Goal: Task Accomplishment & Management: Manage account settings

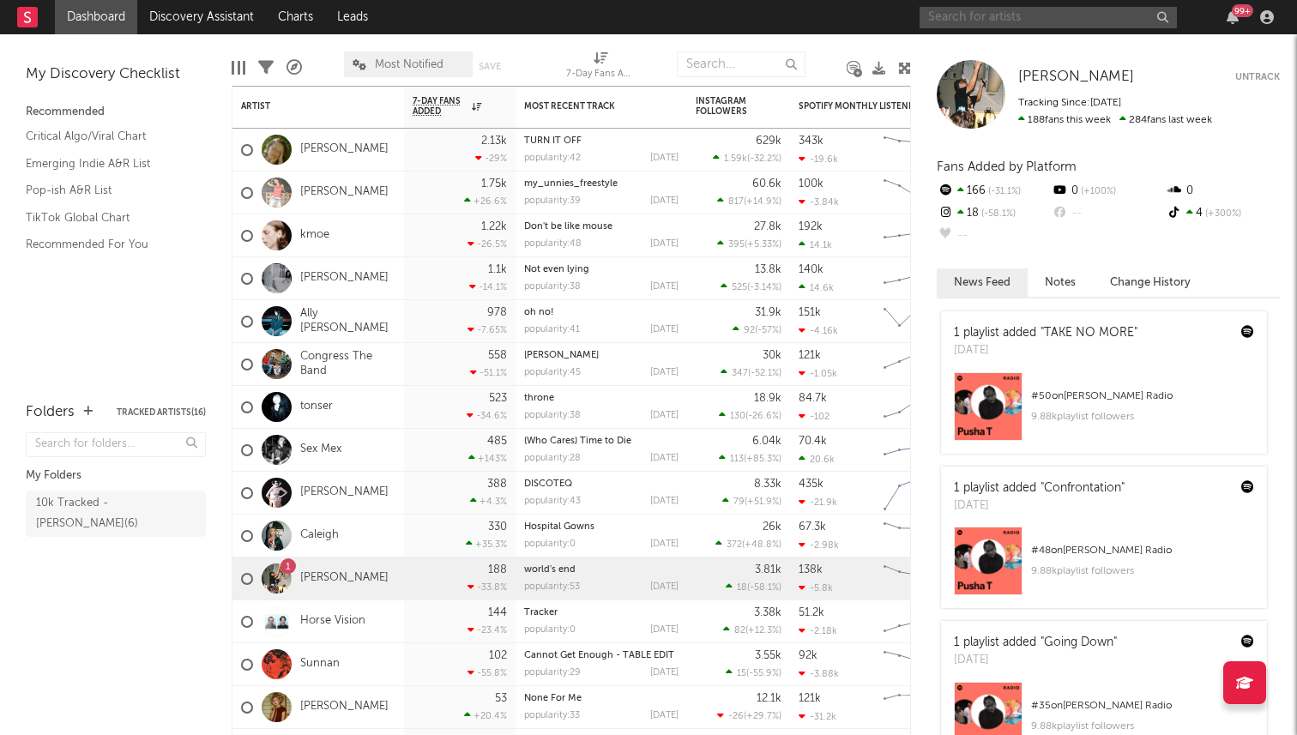
click at [986, 20] on input "text" at bounding box center [1047, 17] width 257 height 21
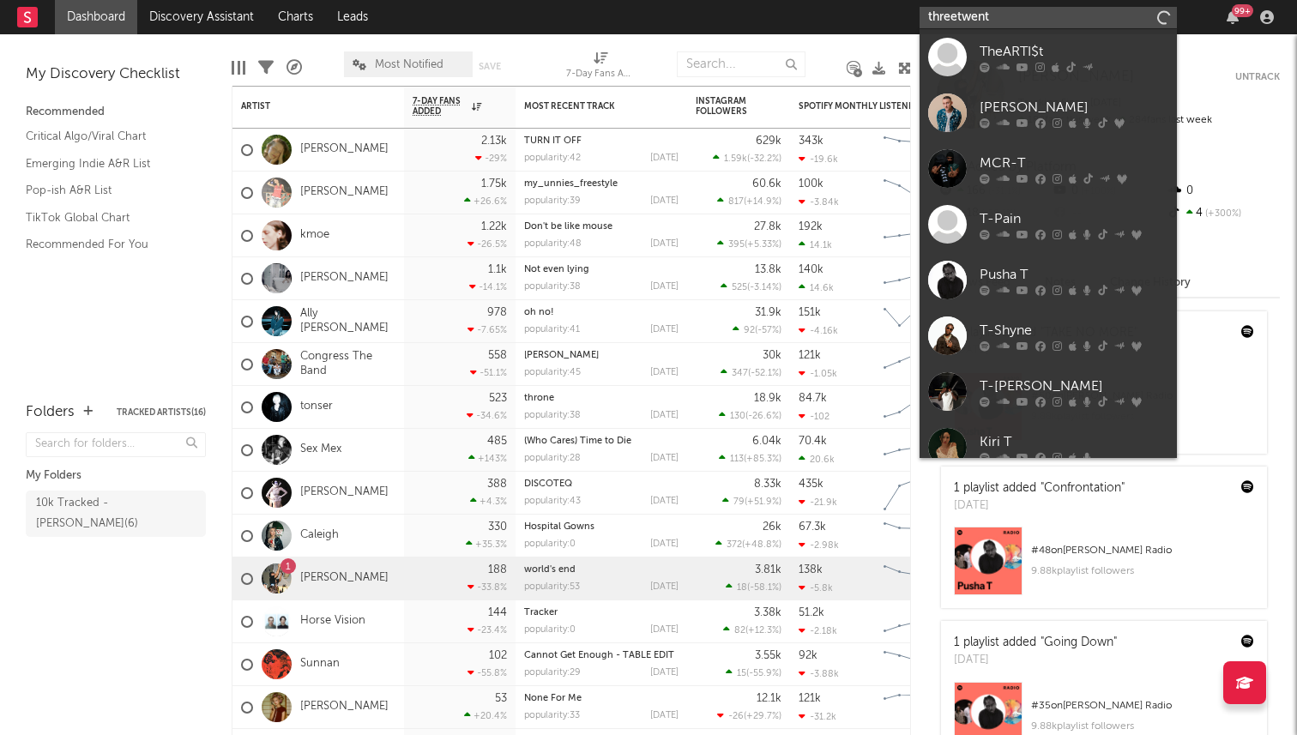
type input "threetwenty"
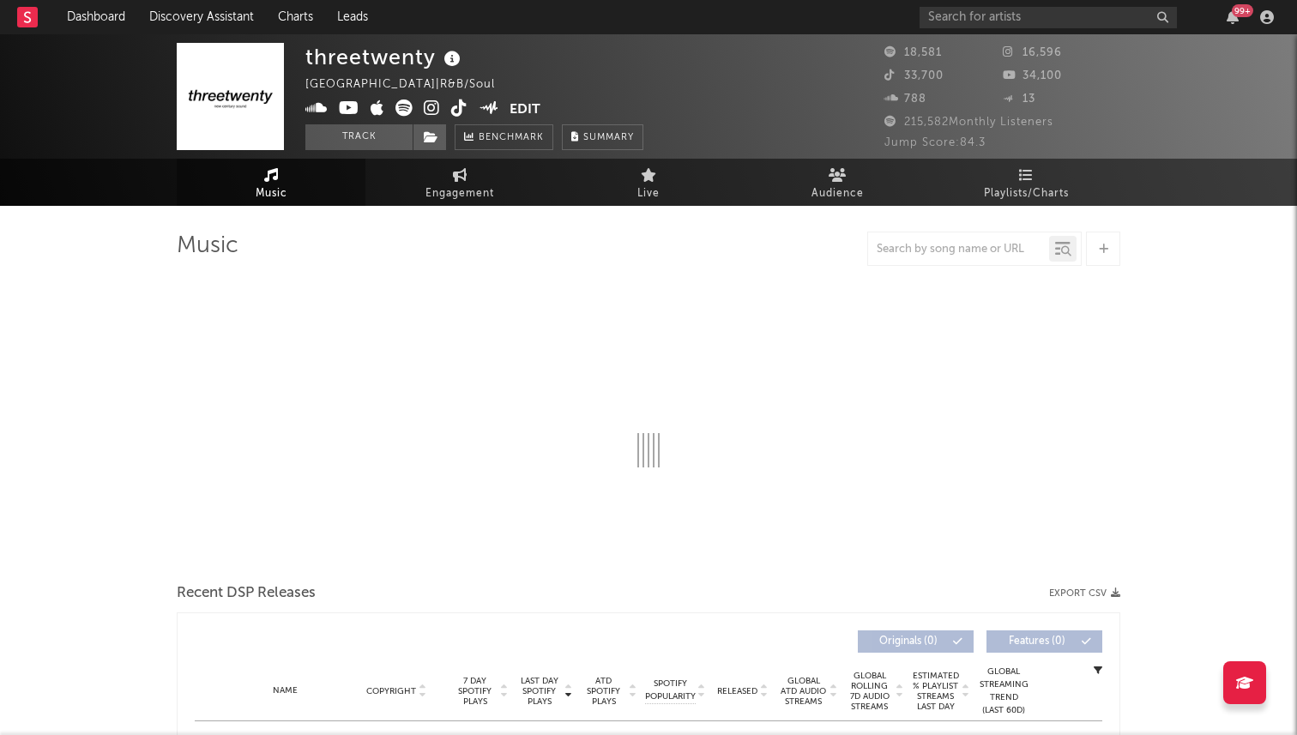
select select "6m"
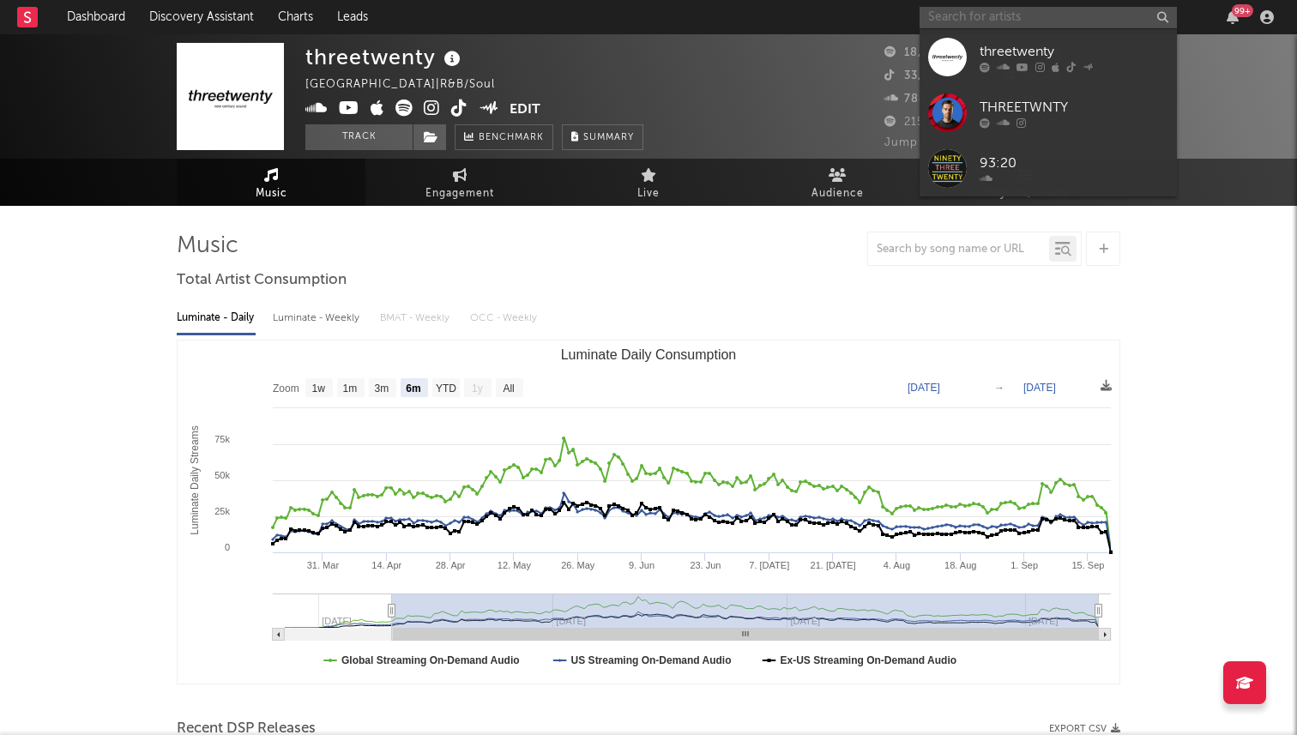
click at [1012, 14] on input "text" at bounding box center [1047, 17] width 257 height 21
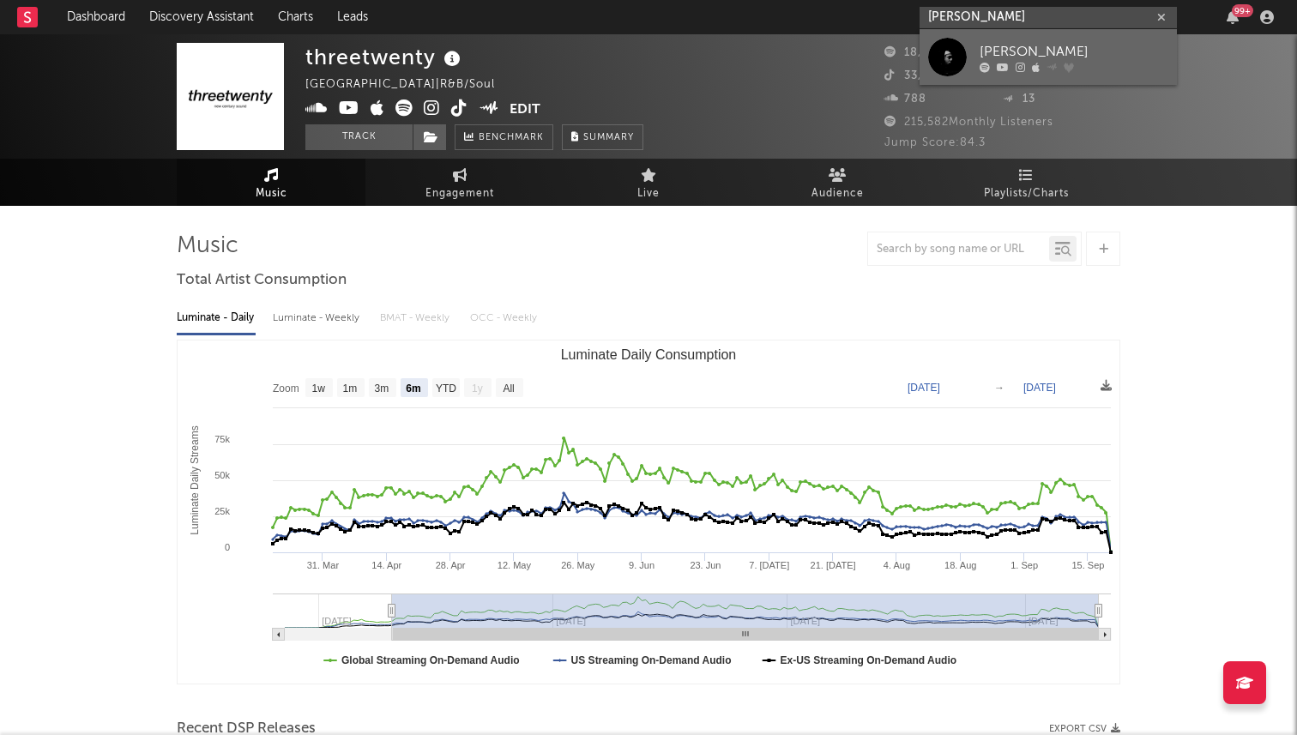
type input "[PERSON_NAME]"
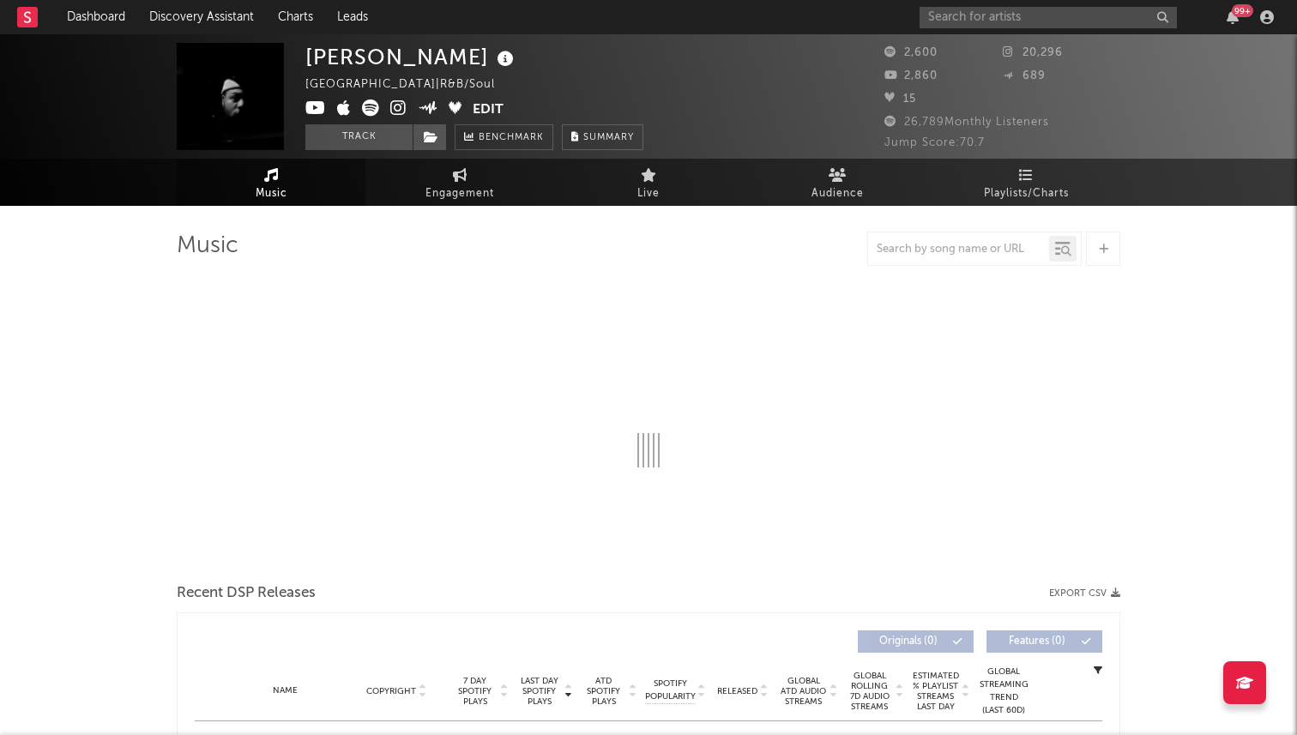
select select "6m"
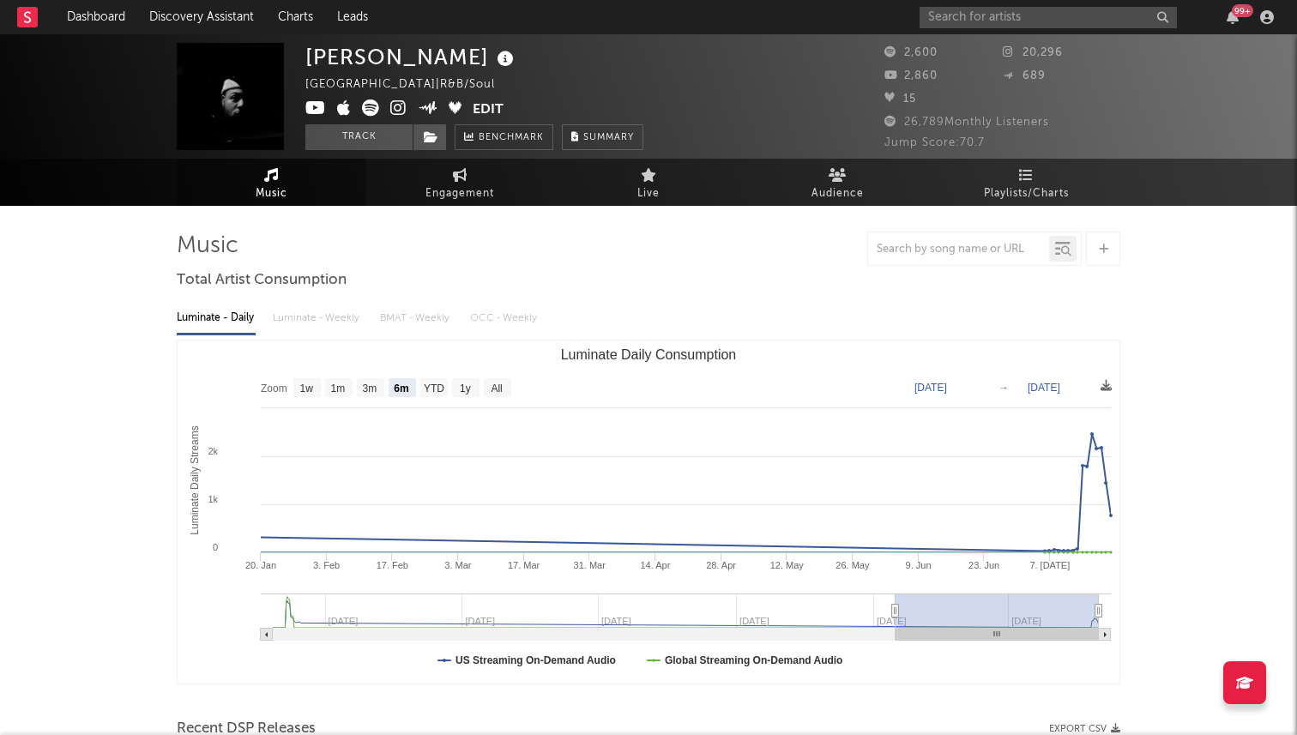
click at [494, 111] on button "Edit" at bounding box center [488, 109] width 31 height 21
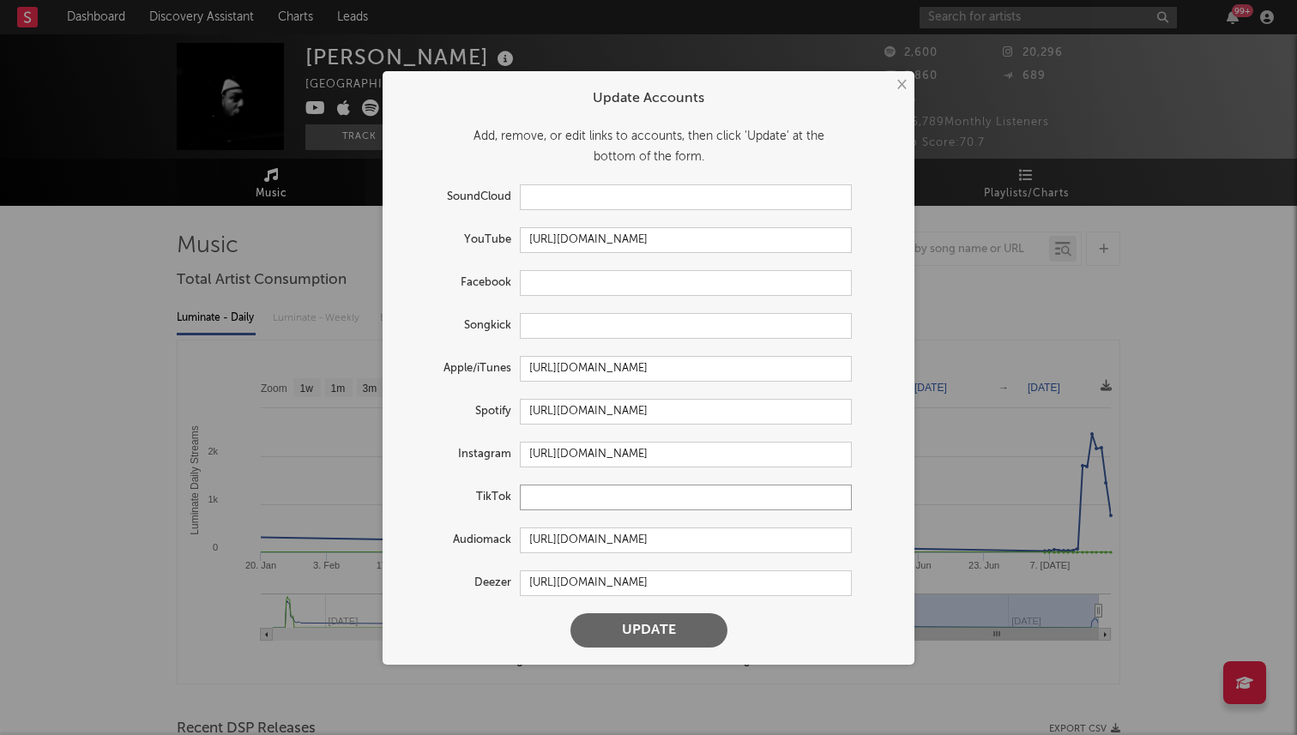
click at [575, 497] on input "text" at bounding box center [686, 498] width 332 height 26
paste input "[URL][DOMAIN_NAME]"
type input "[URL][DOMAIN_NAME]"
click at [666, 630] on button "Update" at bounding box center [648, 630] width 157 height 34
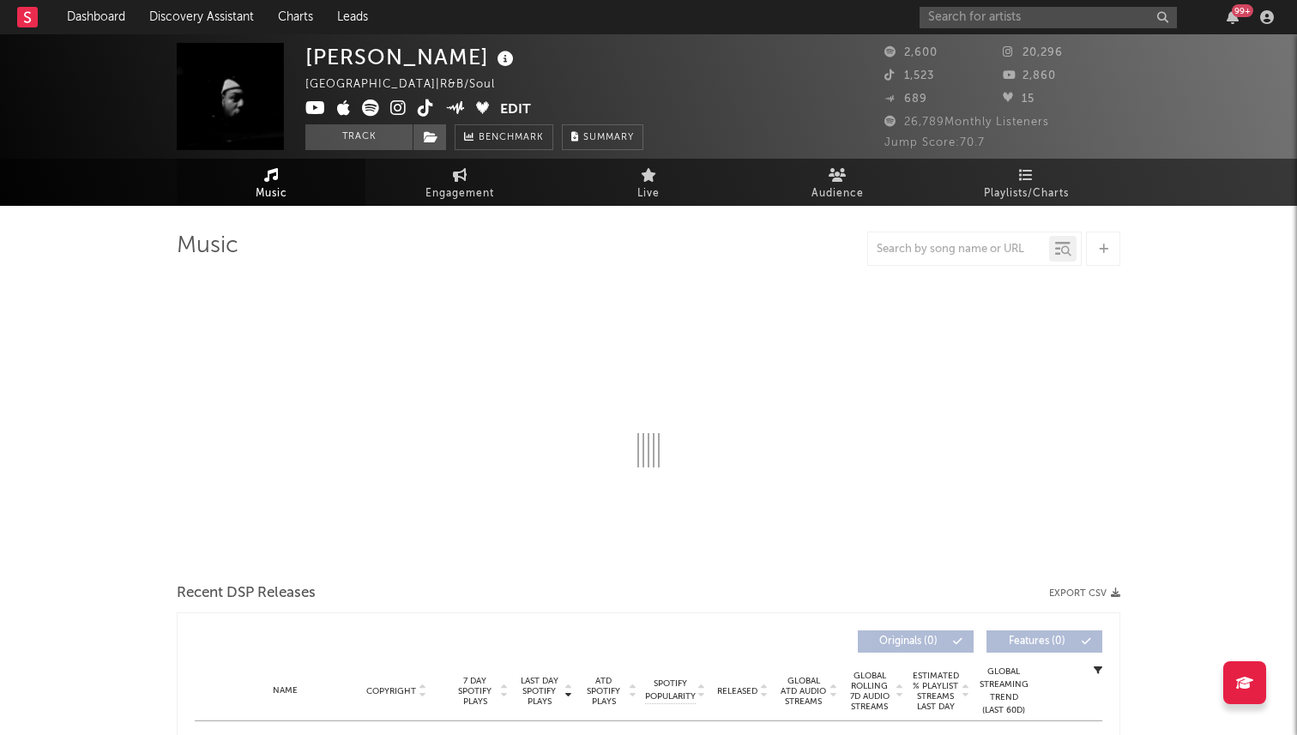
select select "6m"
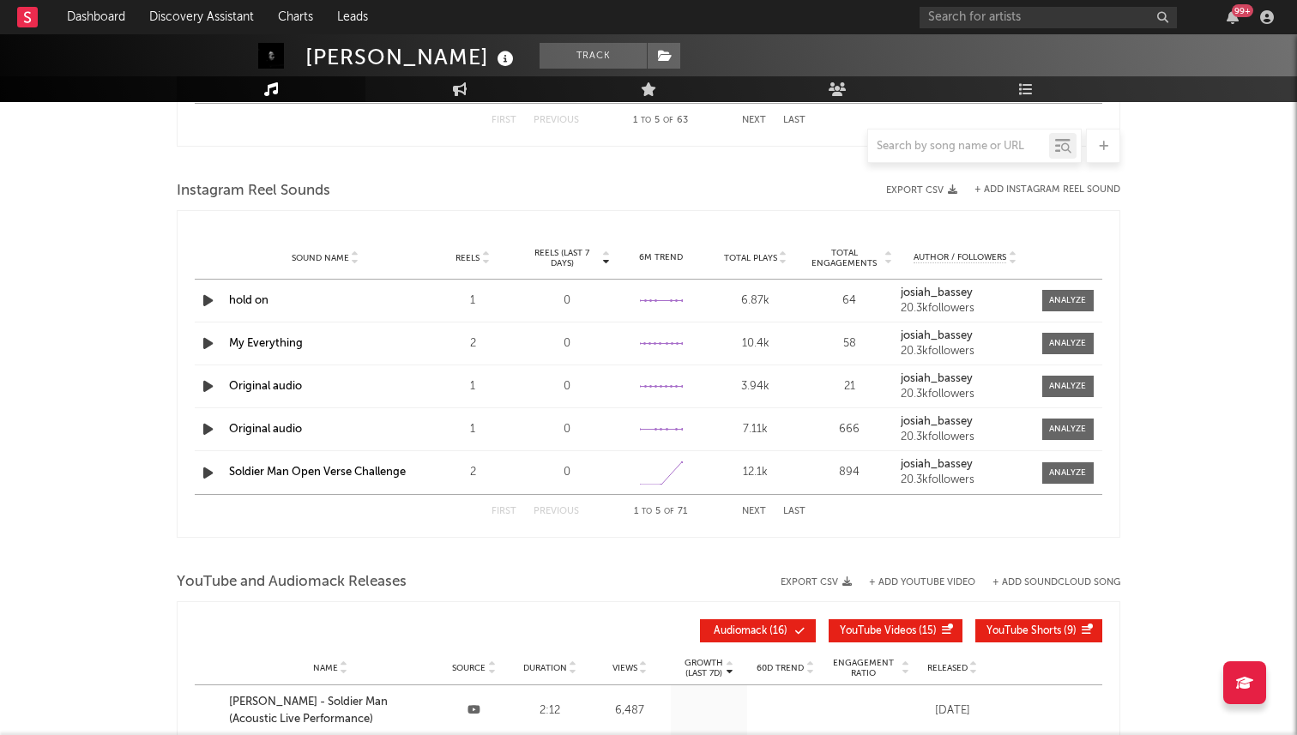
scroll to position [1477, 0]
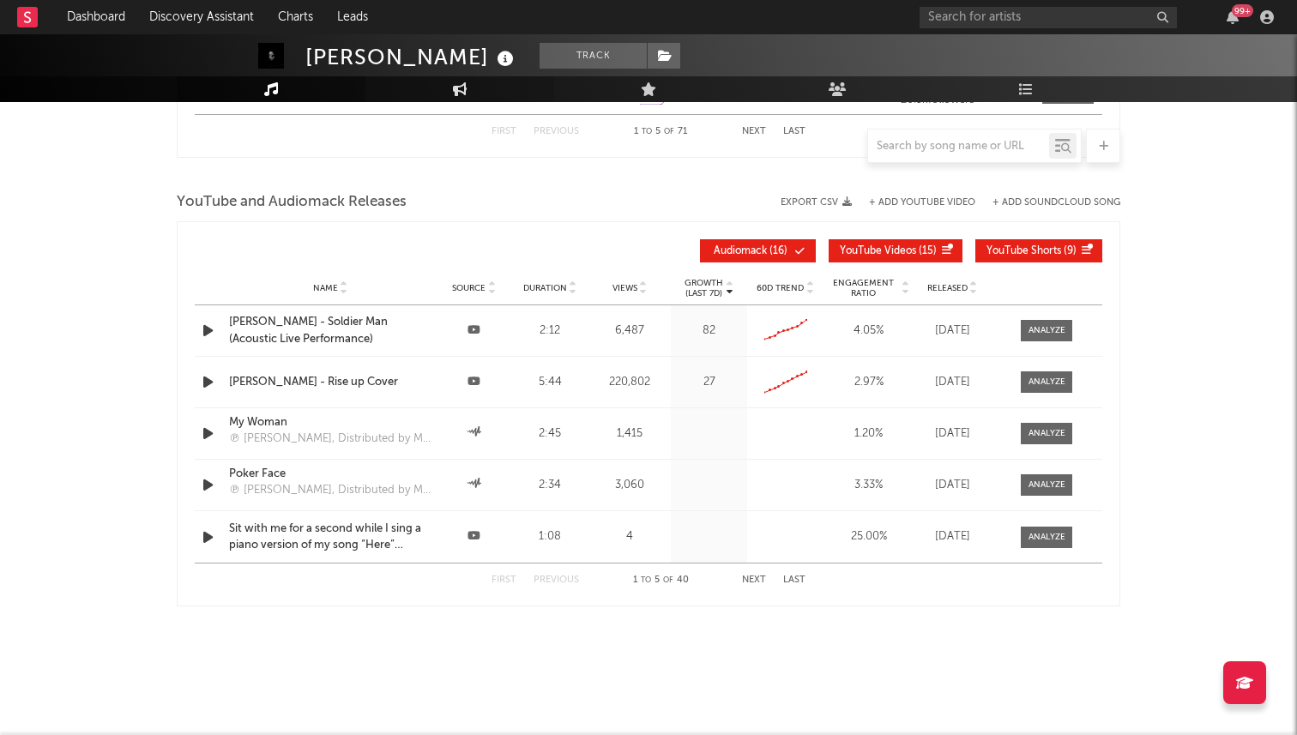
click at [455, 87] on icon at bounding box center [460, 89] width 15 height 14
select select "1w"
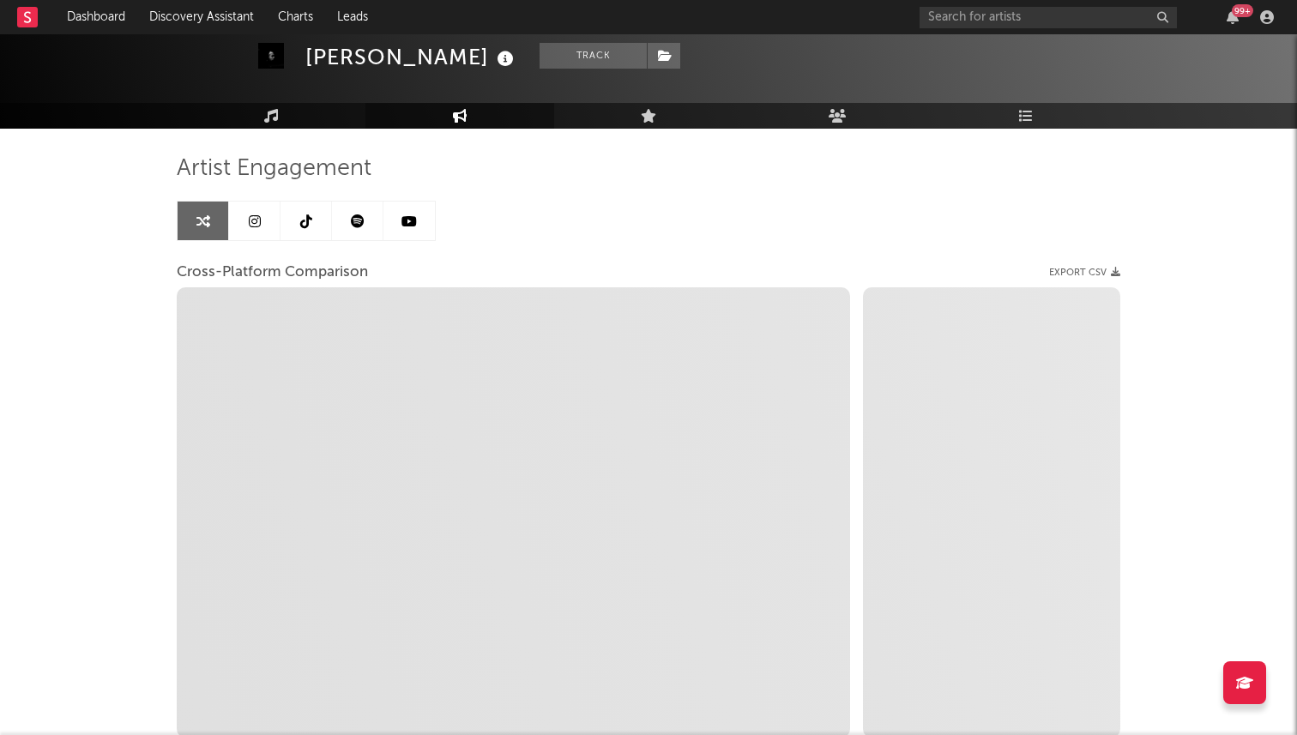
scroll to position [75, 0]
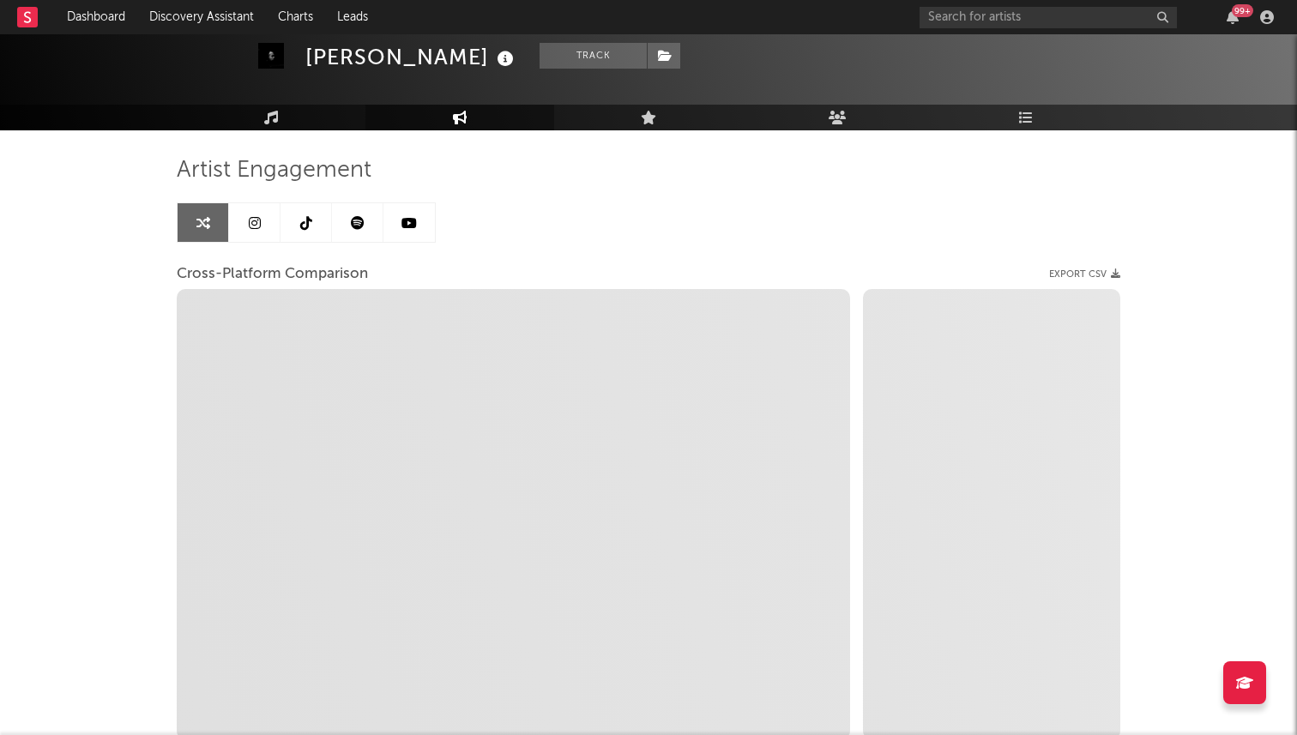
click at [310, 226] on icon at bounding box center [306, 223] width 12 height 14
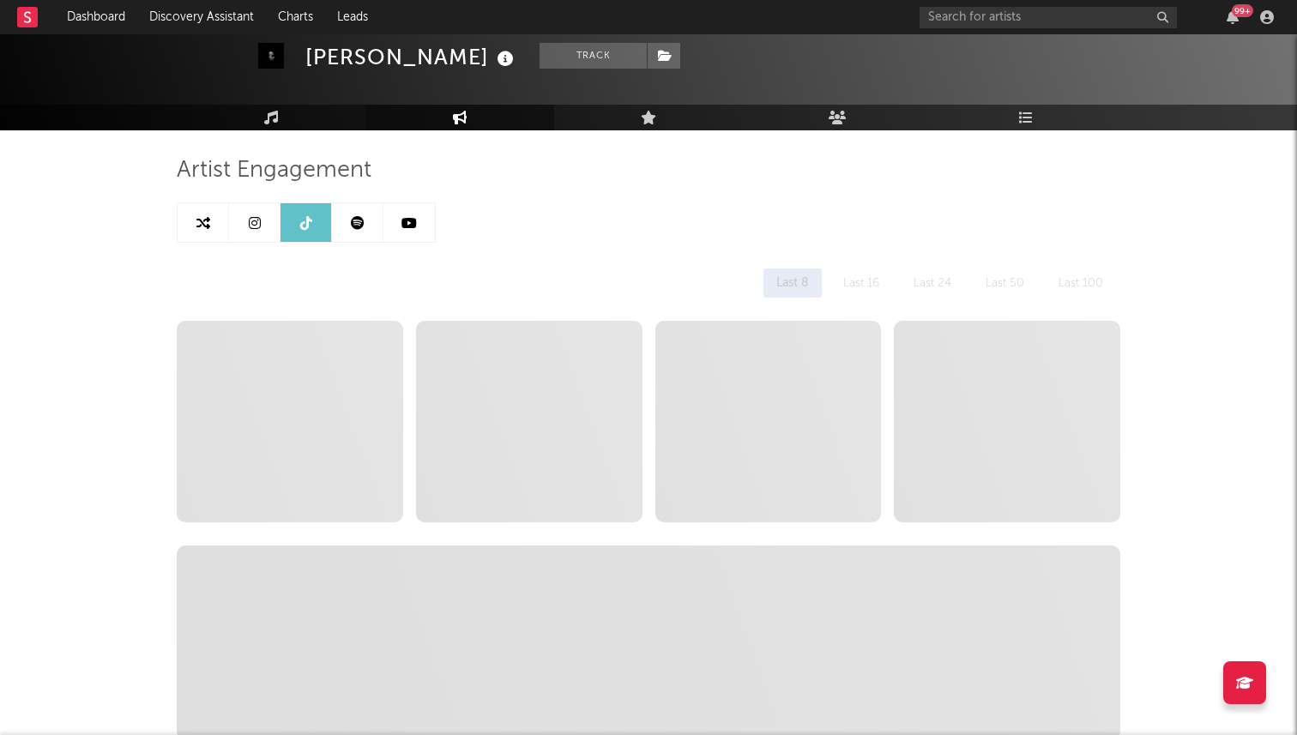
select select "1w"
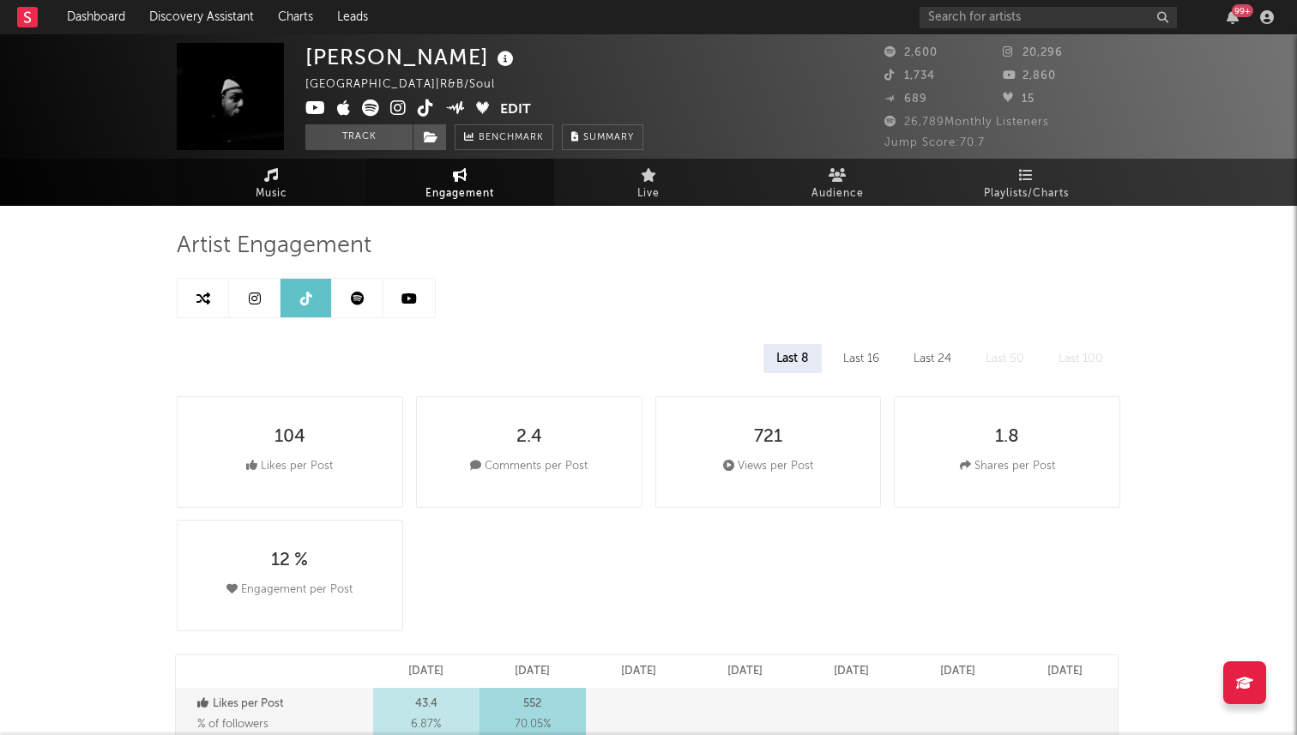
click at [292, 172] on link "Music" at bounding box center [271, 182] width 189 height 47
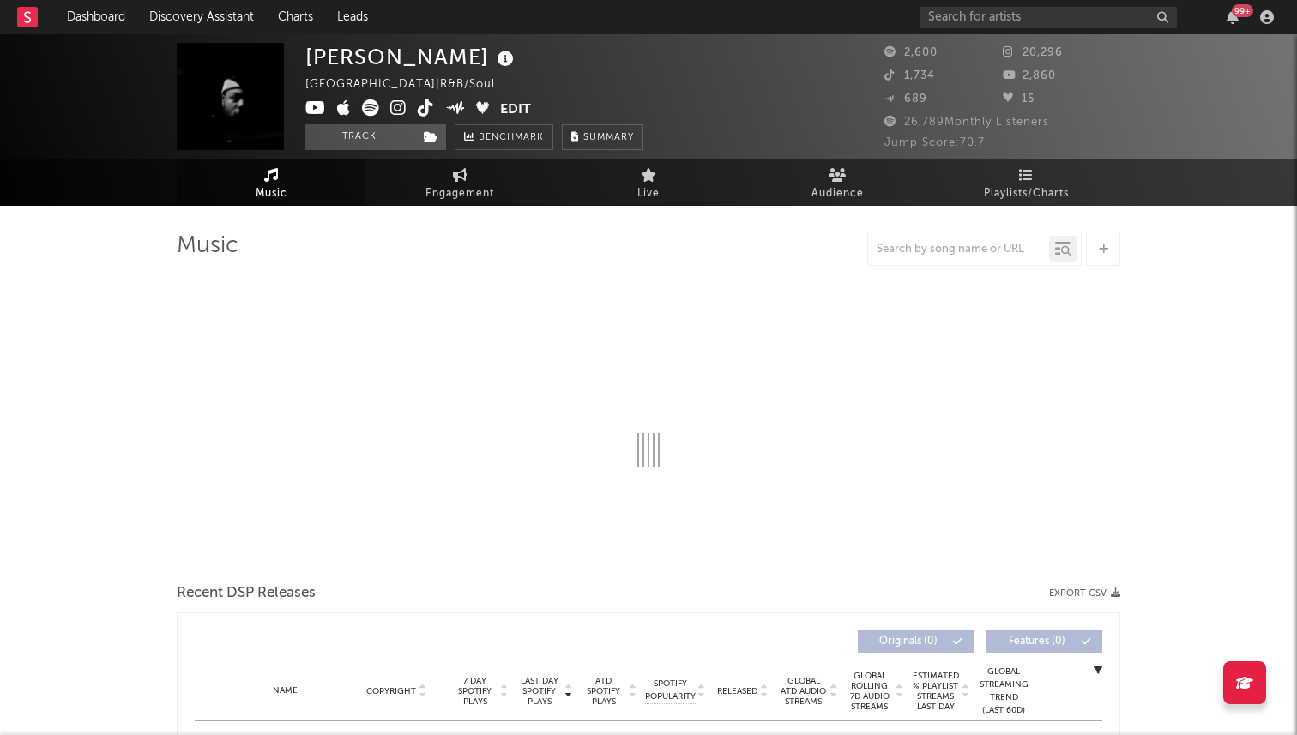
select select "6m"
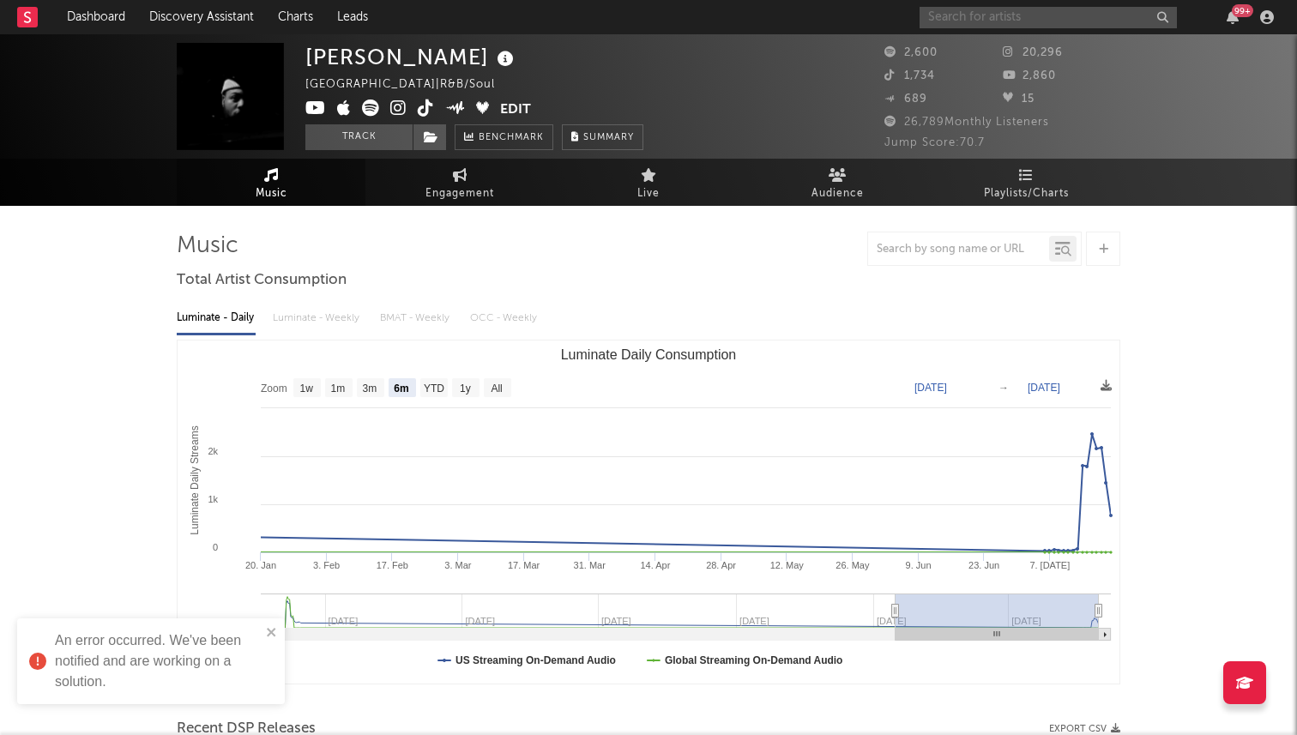
click at [936, 14] on input "text" at bounding box center [1047, 17] width 257 height 21
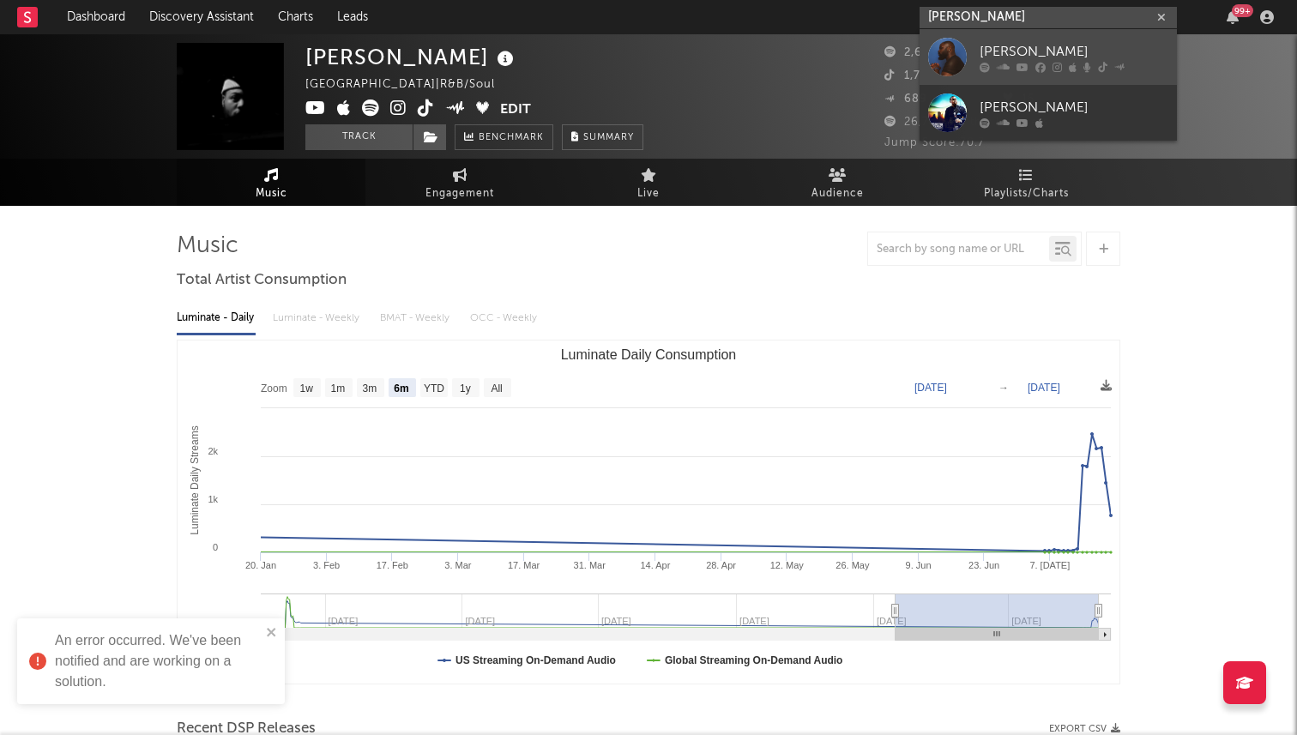
type input "dayo bello"
click at [1048, 57] on div "Dayo Bello" at bounding box center [1073, 51] width 189 height 21
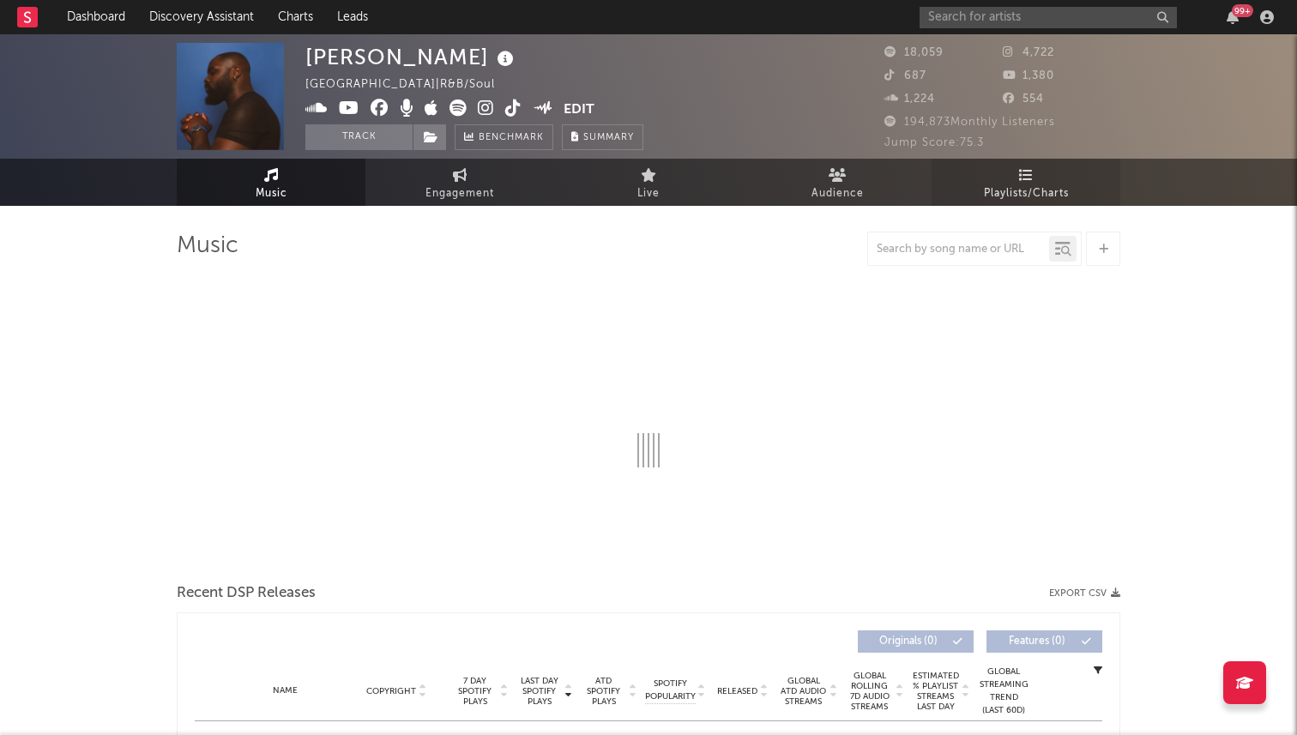
select select "6m"
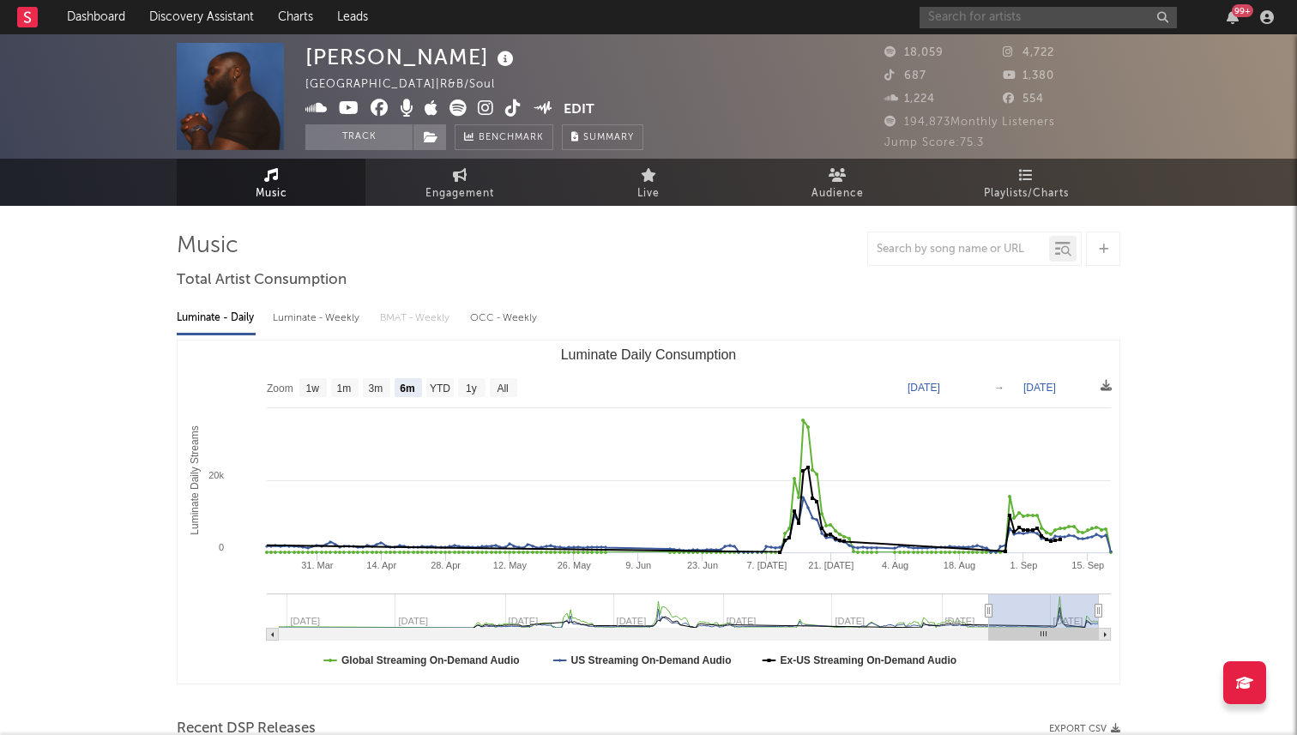
click at [974, 15] on input "text" at bounding box center [1047, 17] width 257 height 21
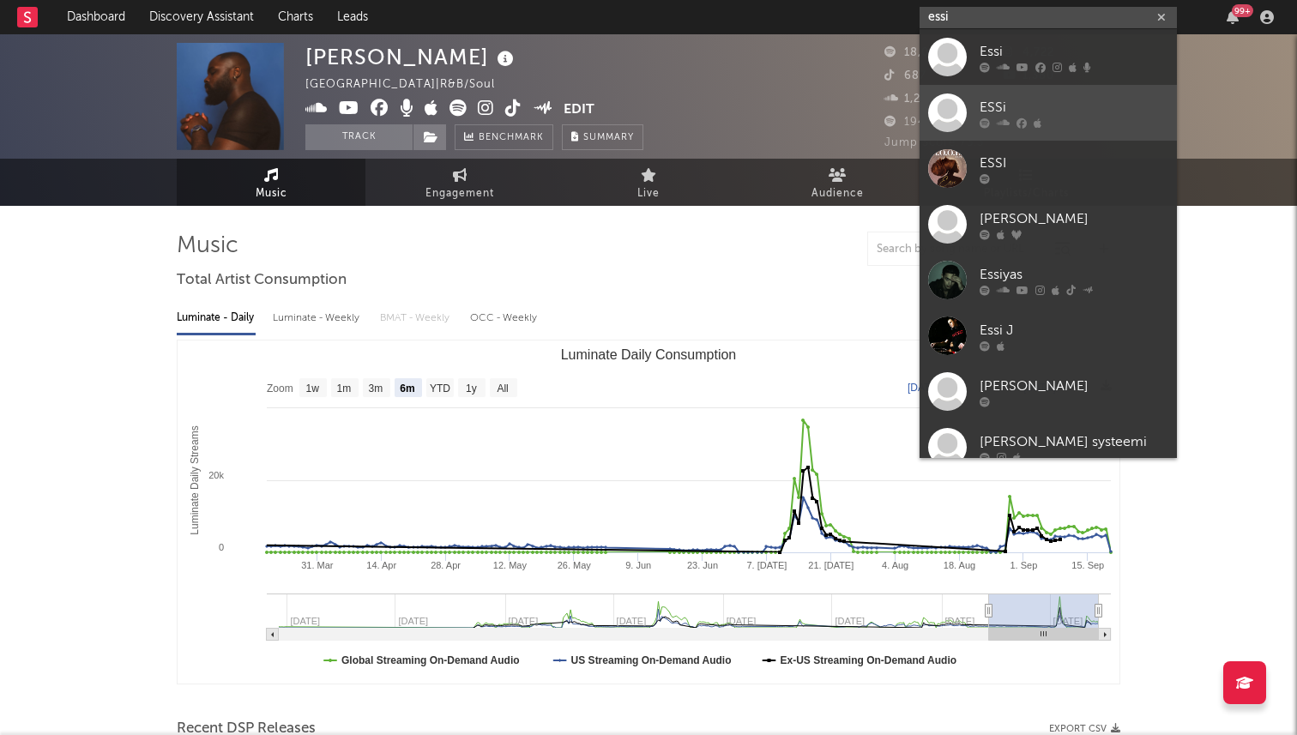
type input "essii"
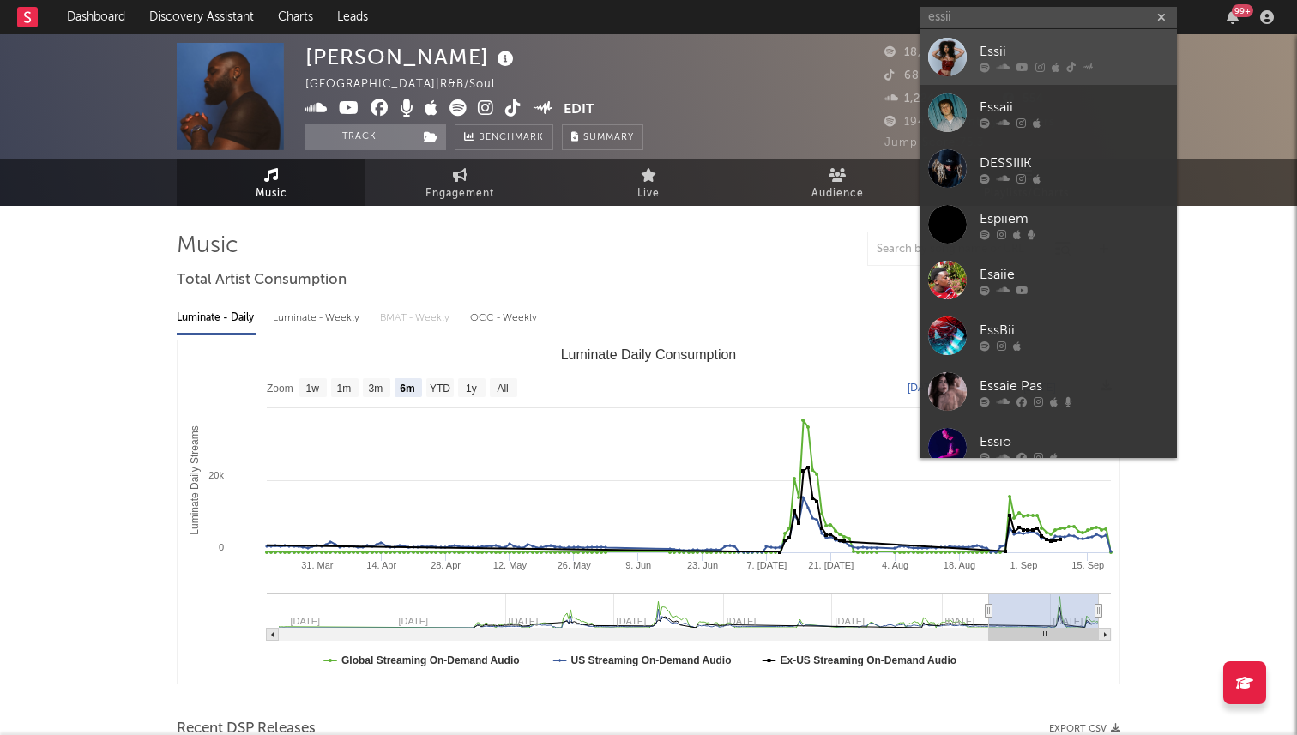
click at [1040, 58] on div "Essii" at bounding box center [1073, 51] width 189 height 21
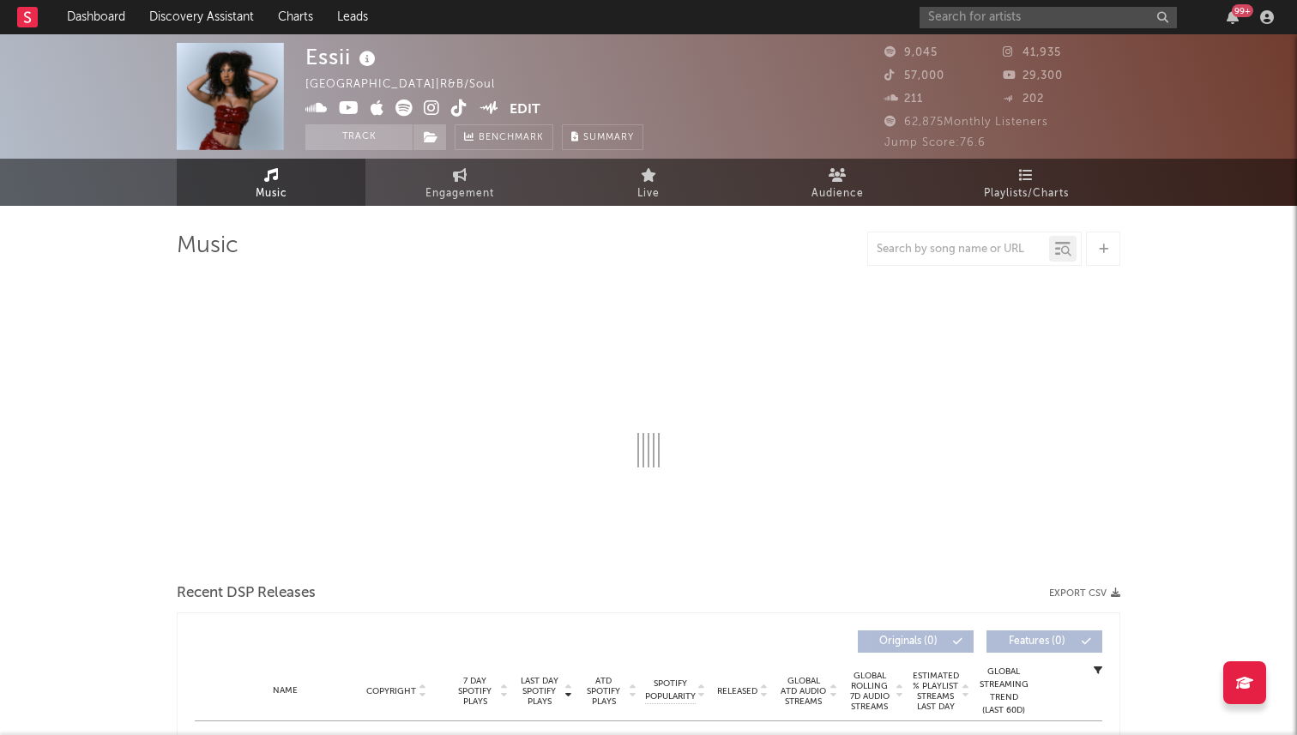
select select "6m"
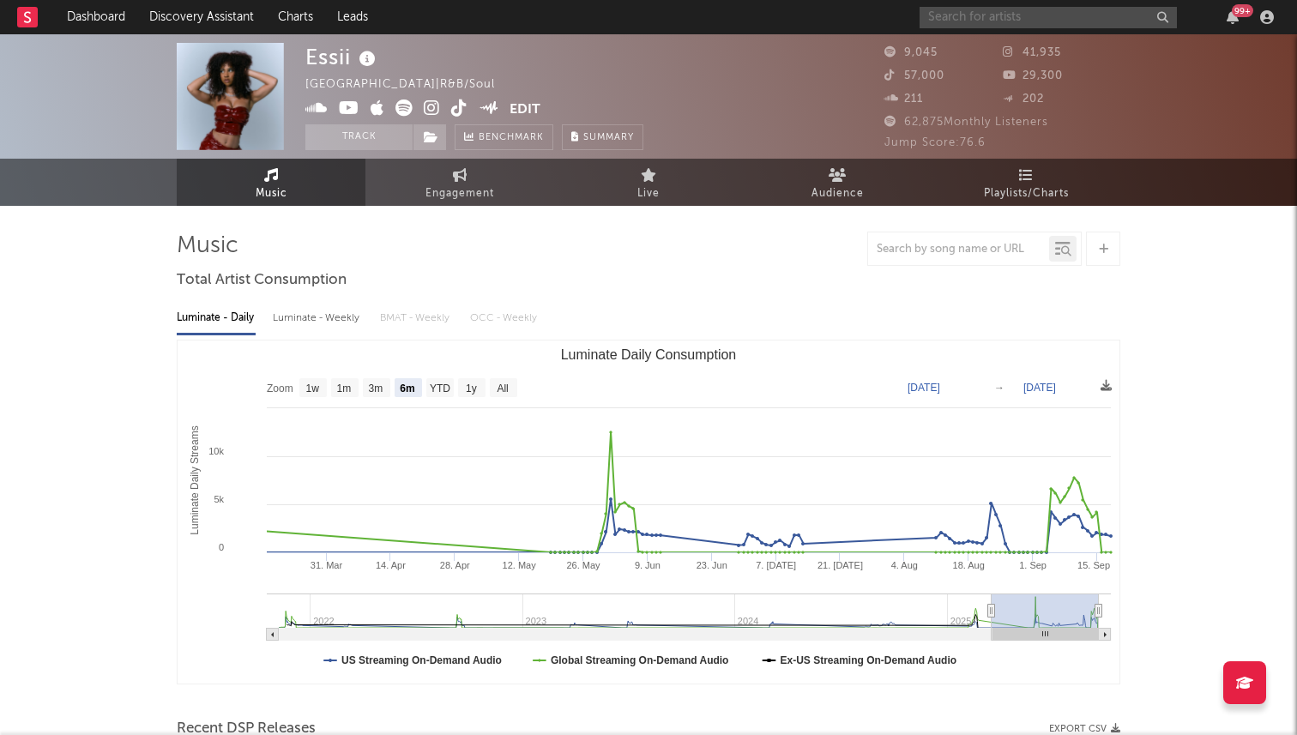
click at [955, 20] on input "text" at bounding box center [1047, 17] width 257 height 21
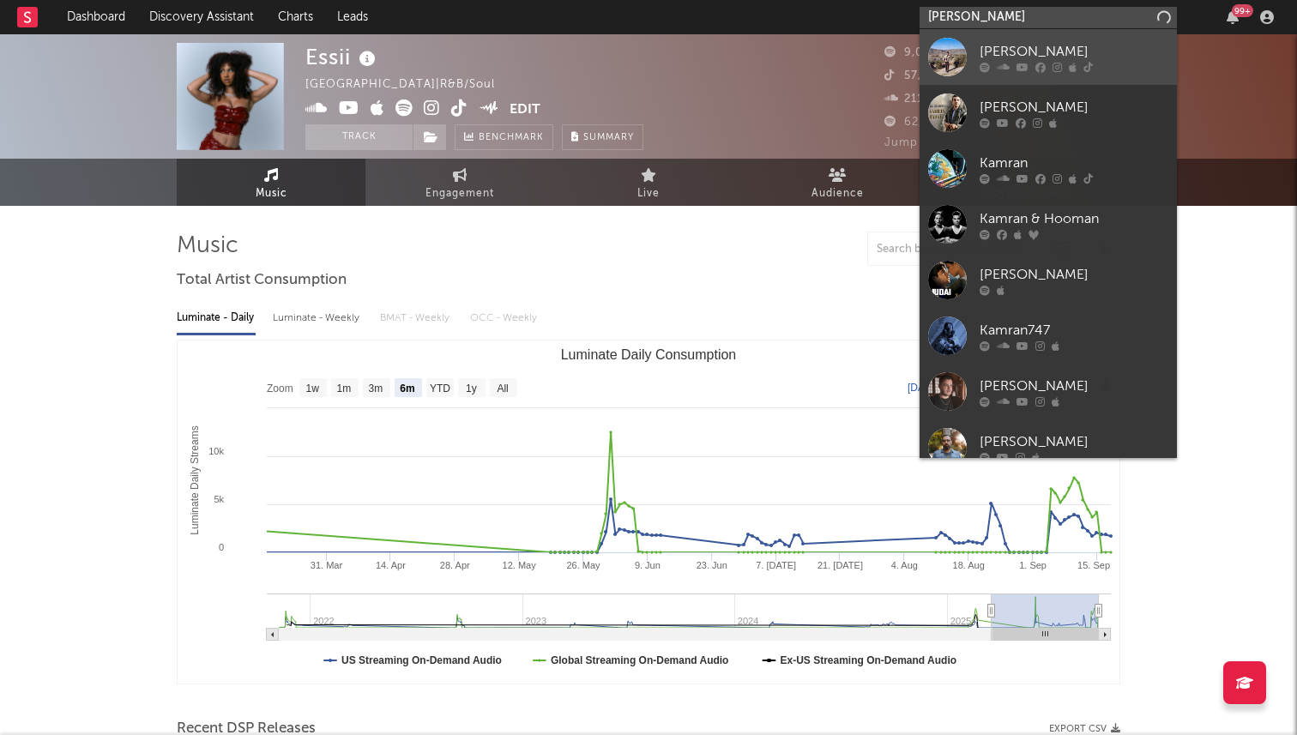
type input "kamran kha"
click at [1038, 45] on div "Kamran Khan" at bounding box center [1073, 51] width 189 height 21
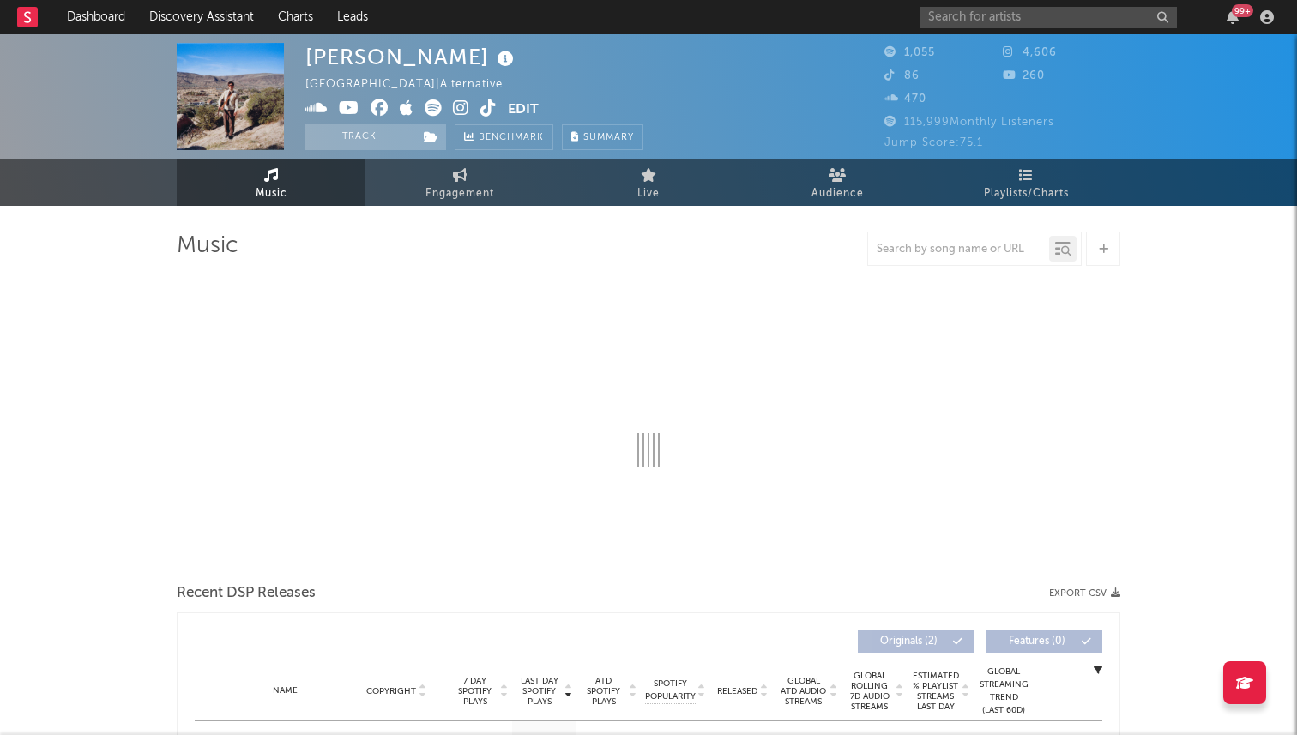
select select "1w"
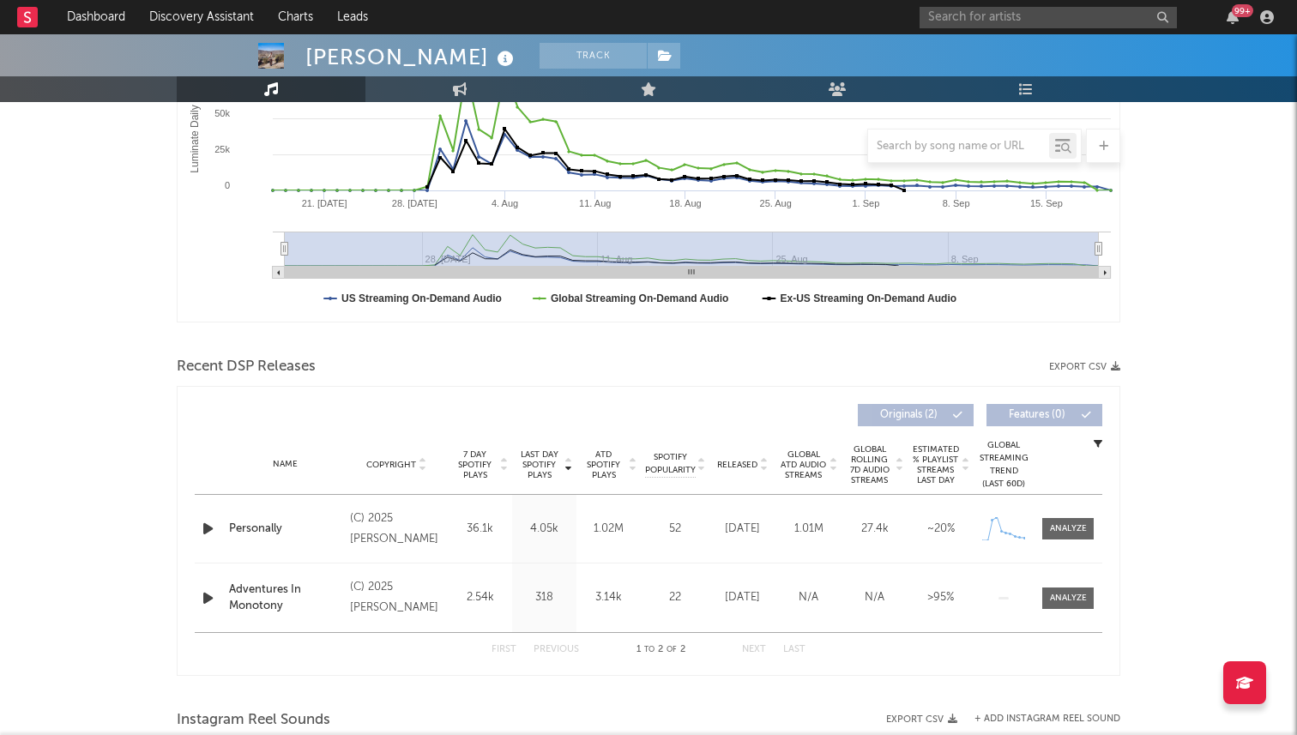
scroll to position [438, 0]
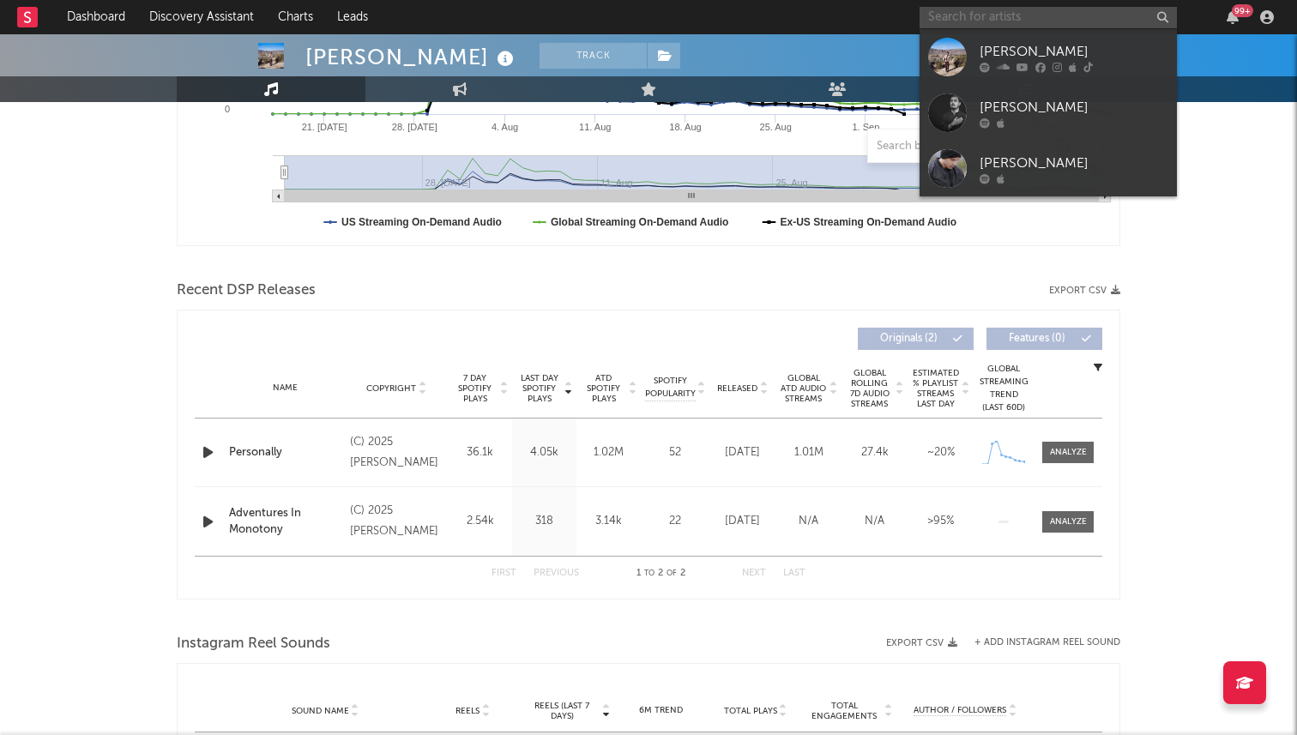
click at [1016, 18] on input "text" at bounding box center [1047, 17] width 257 height 21
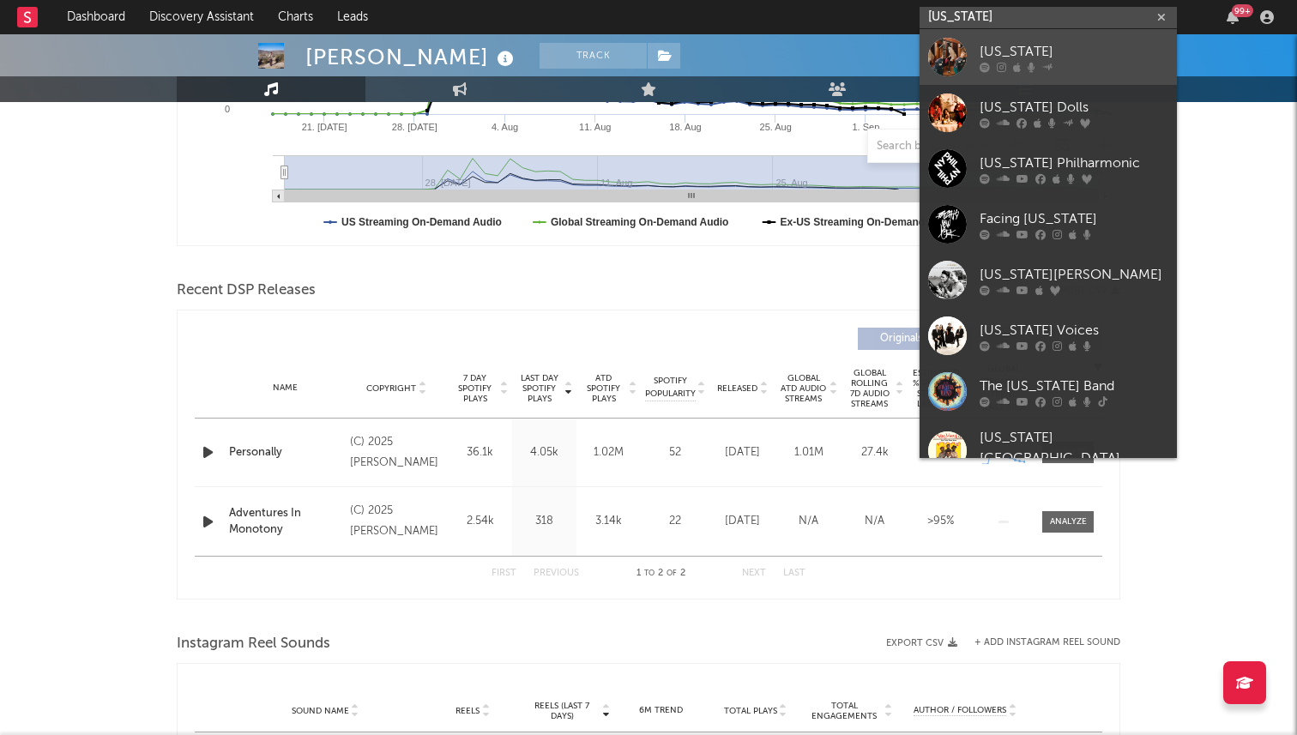
type input "new york"
click at [1087, 57] on div "NEW YORK" at bounding box center [1073, 51] width 189 height 21
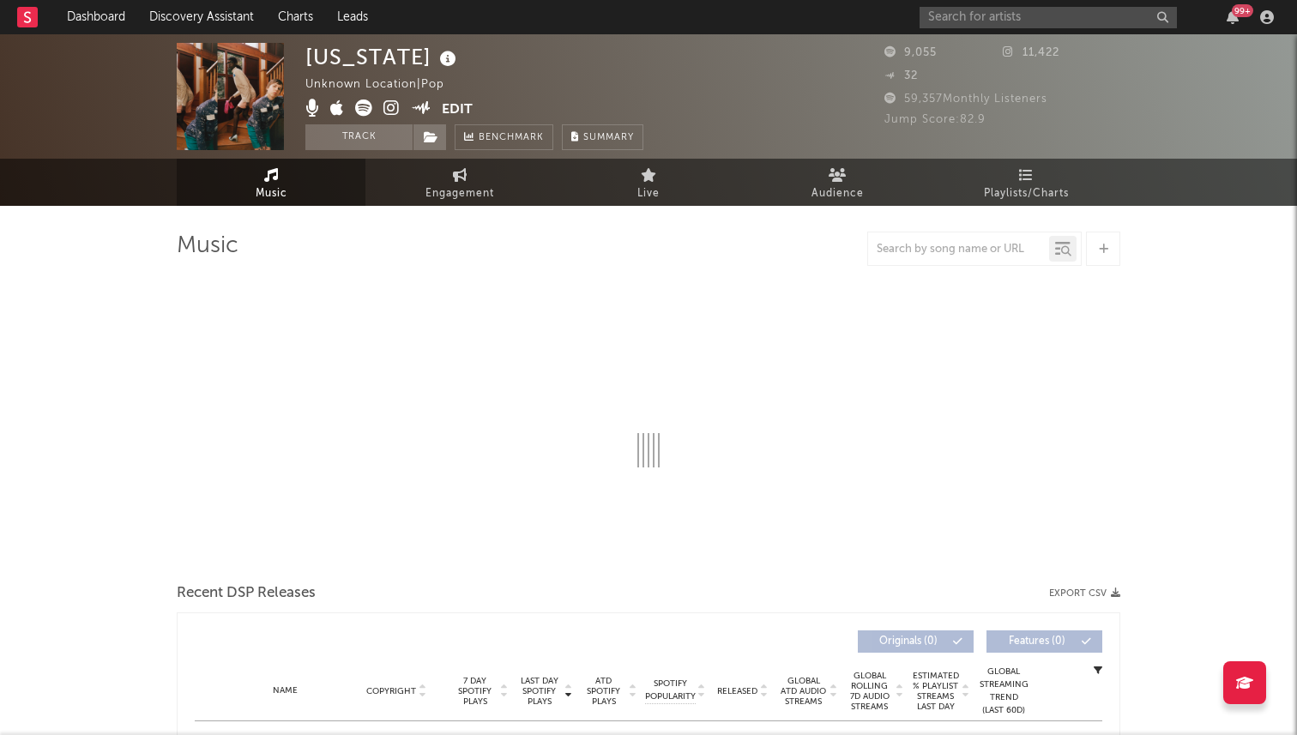
select select "1w"
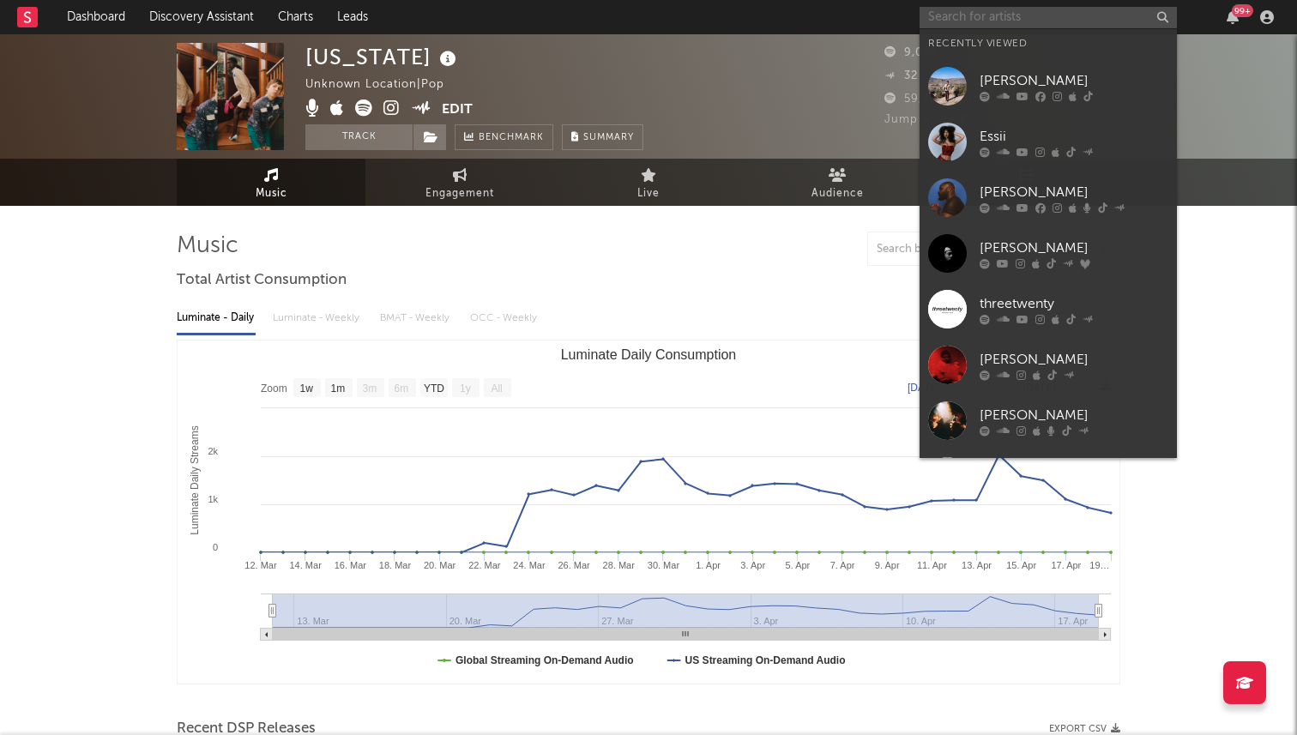
click at [996, 15] on input "text" at bounding box center [1047, 17] width 257 height 21
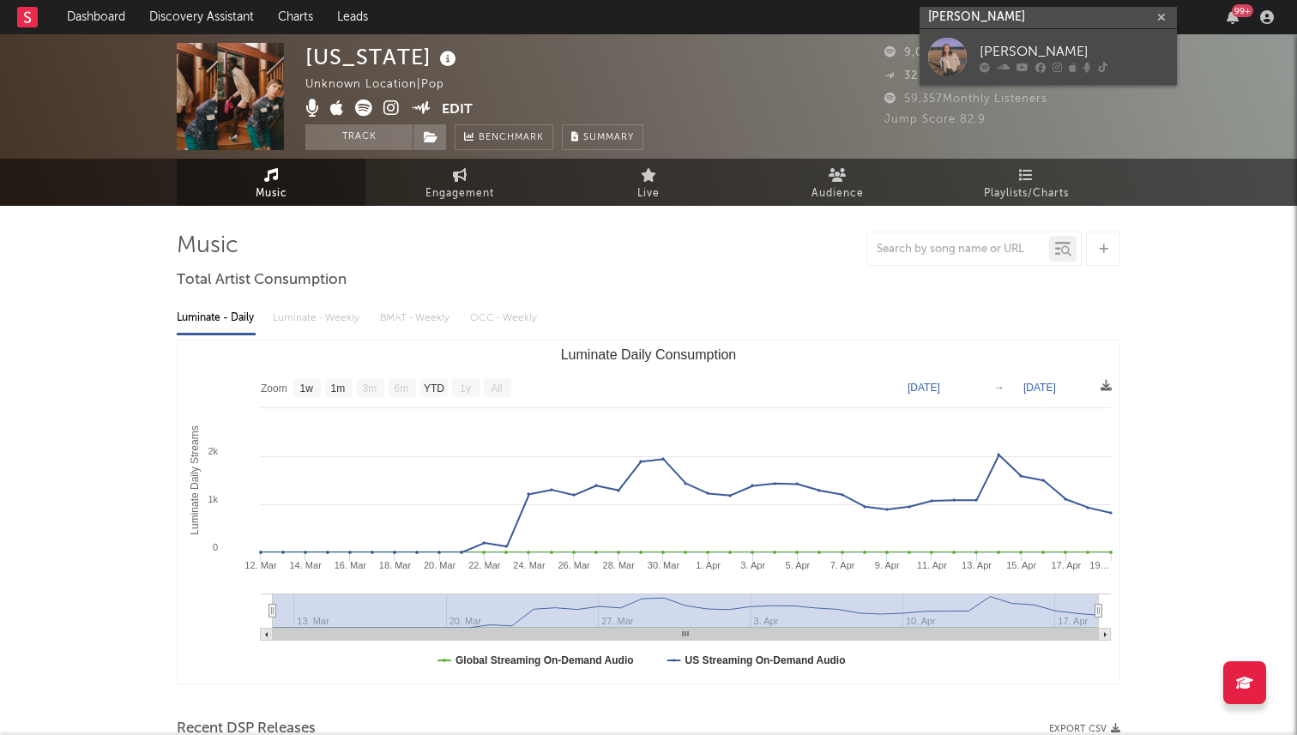
type input "marielle kraft"
click at [991, 62] on div at bounding box center [1073, 67] width 189 height 10
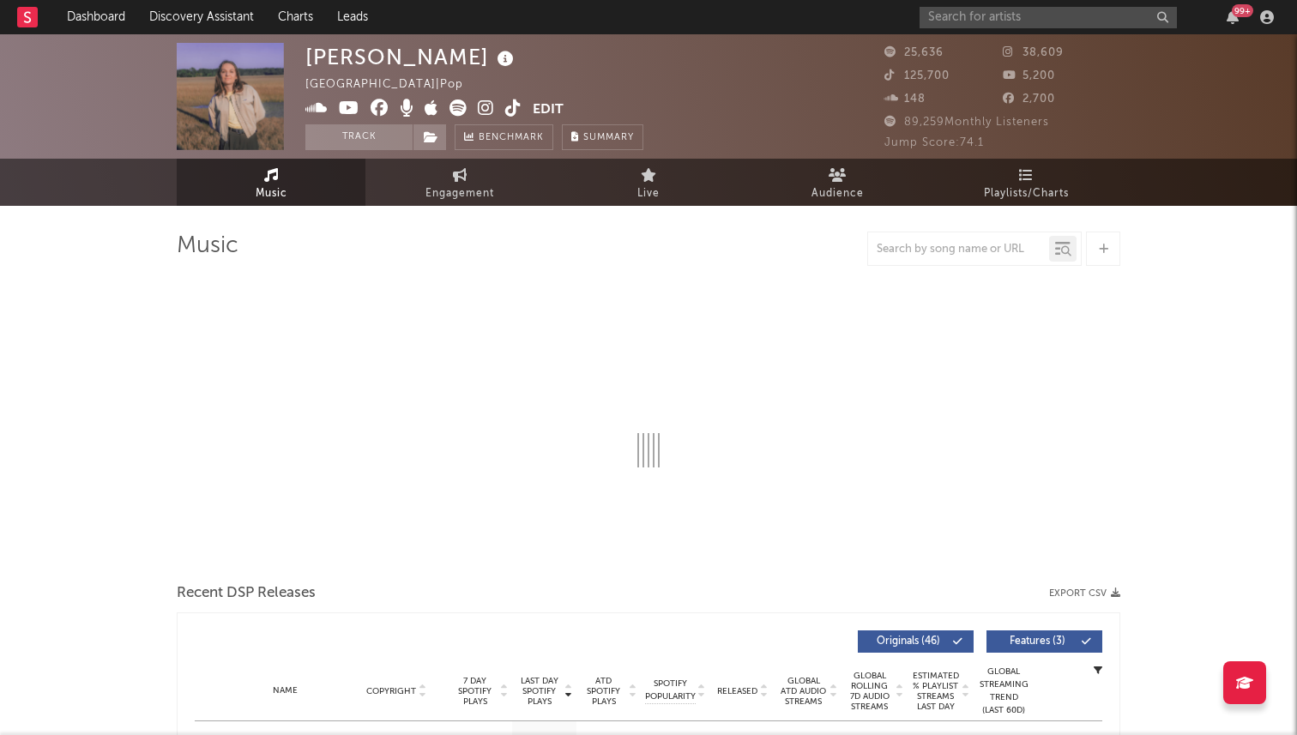
select select "6m"
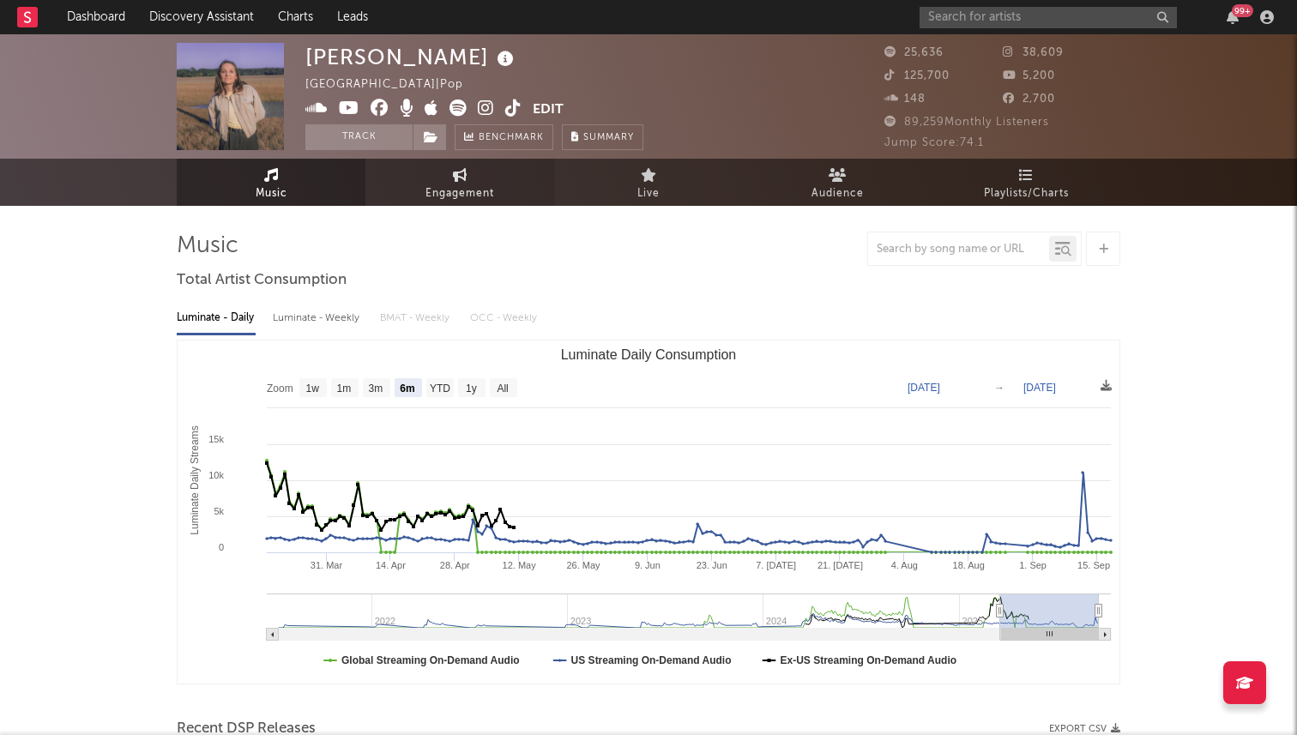
click at [479, 174] on link "Engagement" at bounding box center [459, 182] width 189 height 47
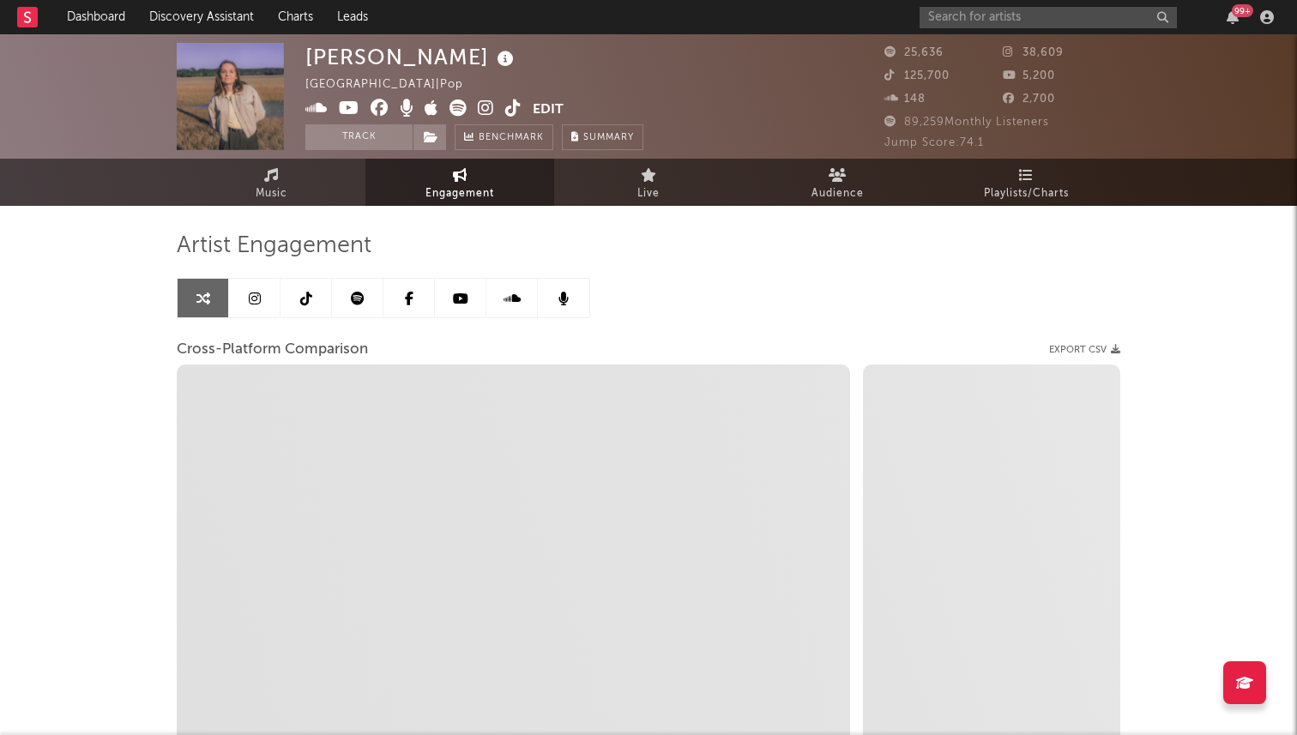
select select "1w"
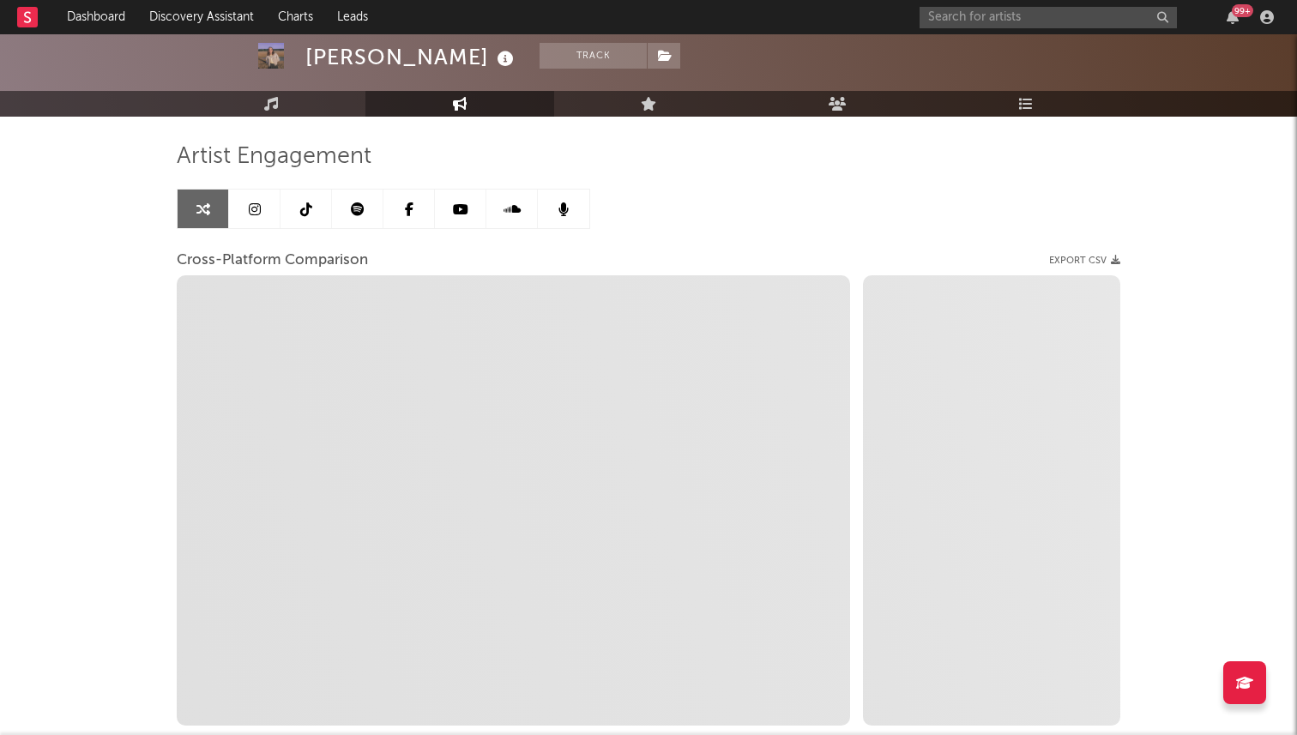
scroll to position [90, 0]
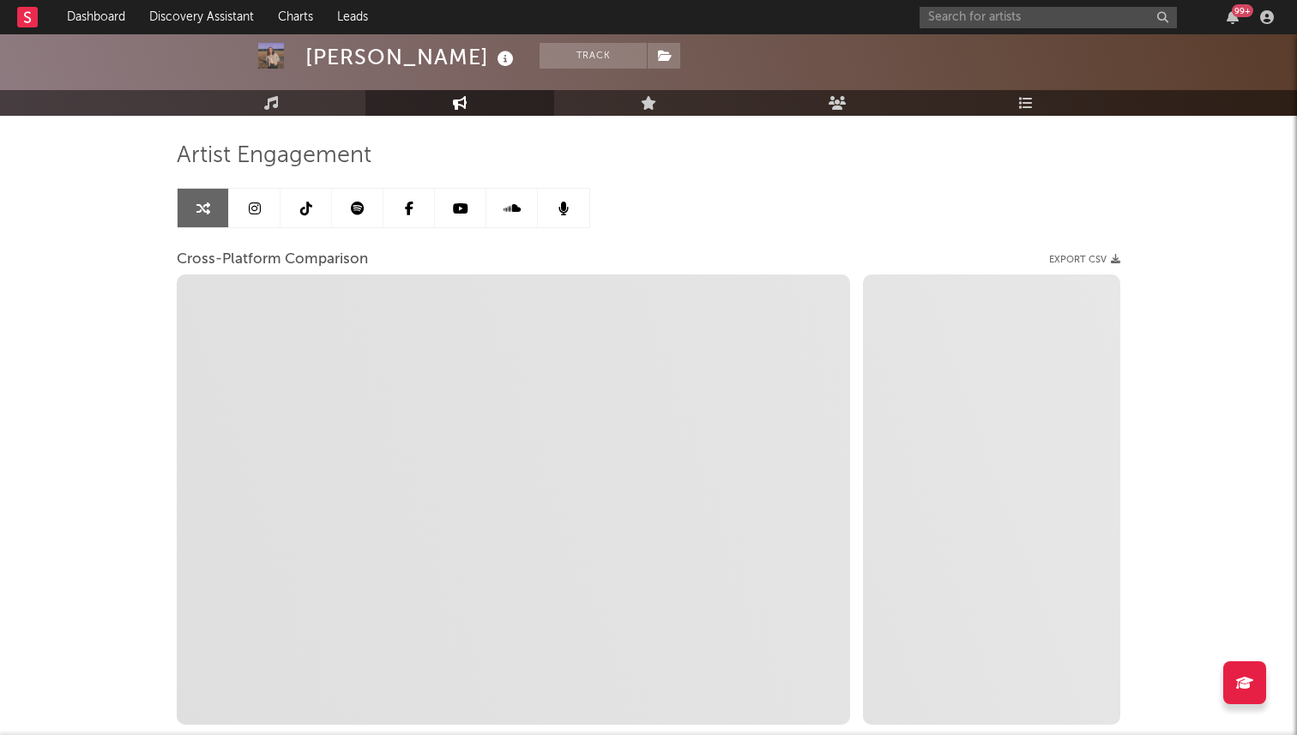
click at [268, 217] on link at bounding box center [254, 208] width 51 height 39
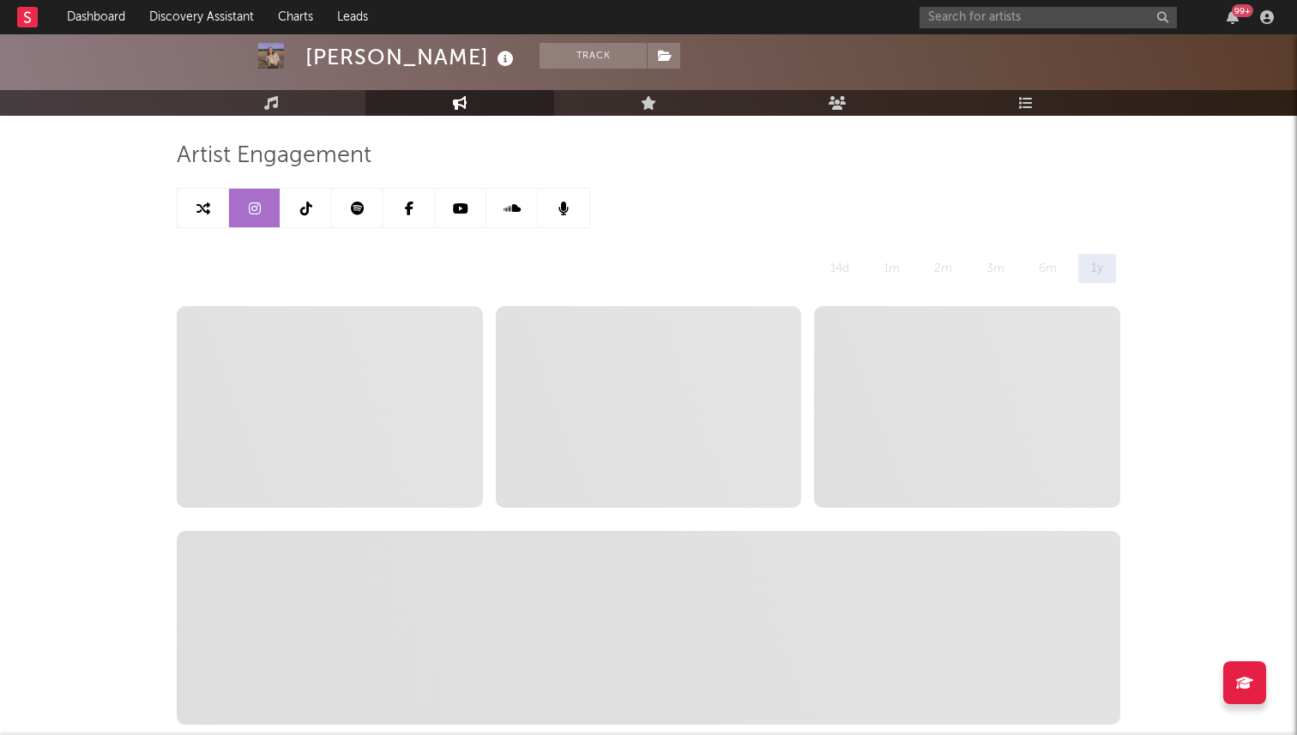
select select "6m"
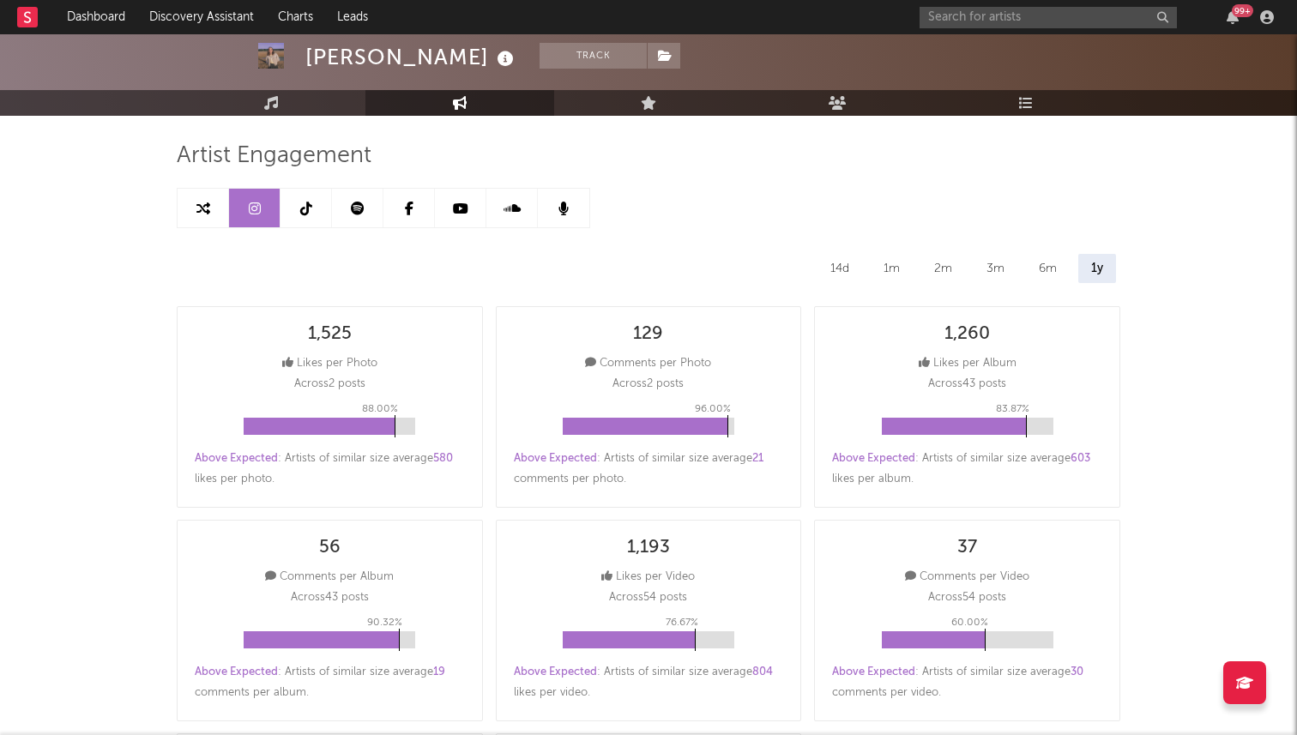
click at [352, 215] on link at bounding box center [357, 208] width 51 height 39
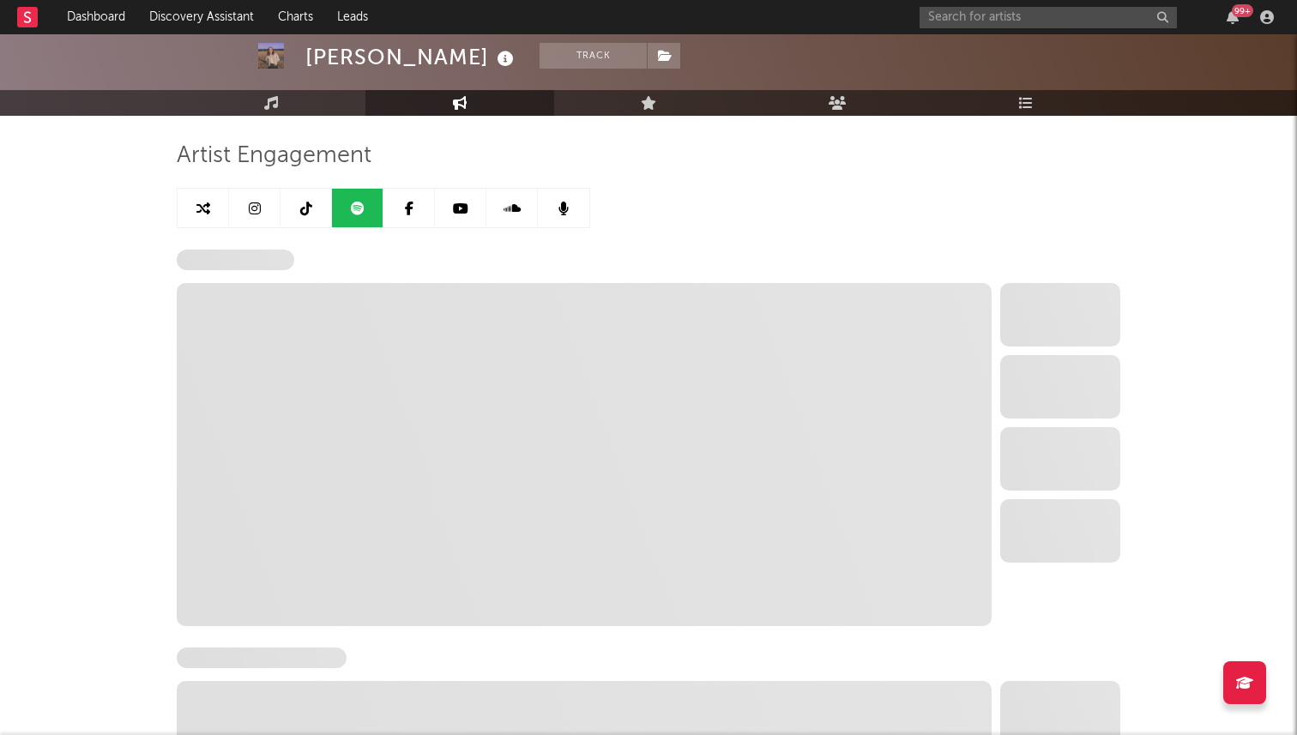
click at [311, 214] on link at bounding box center [305, 208] width 51 height 39
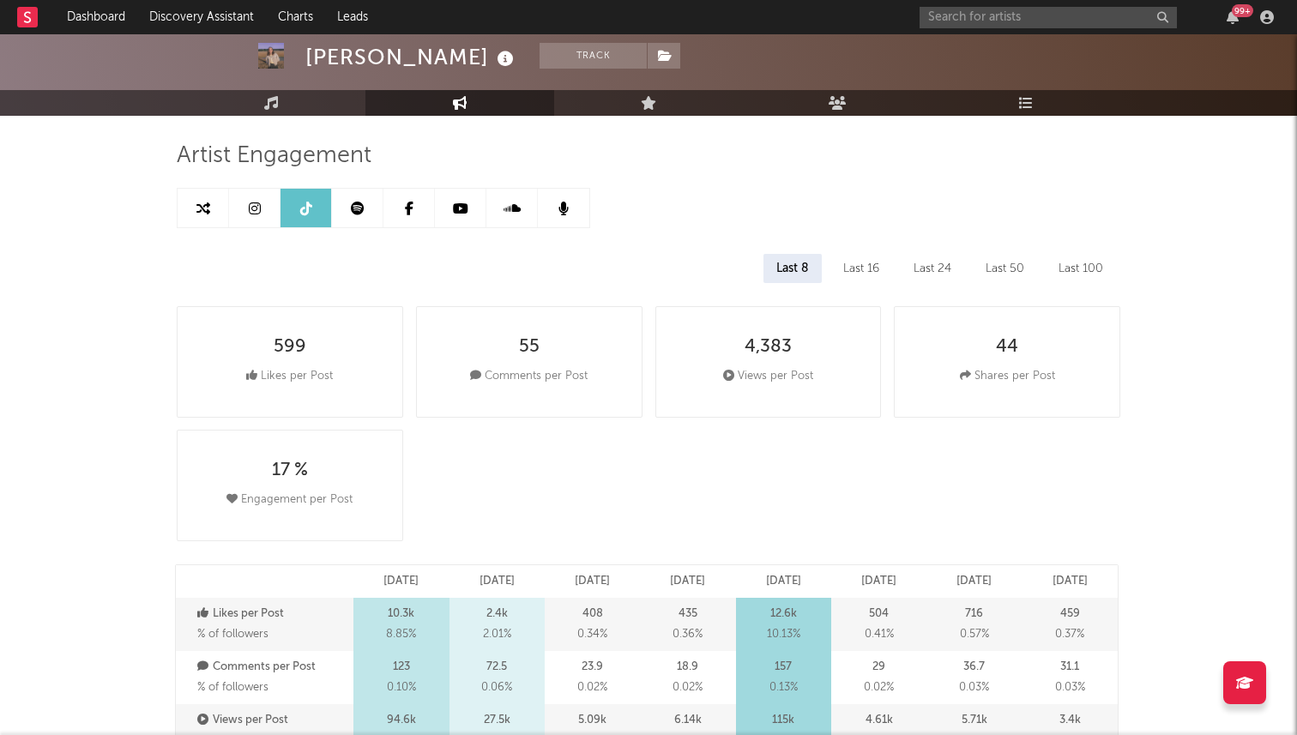
select select "6m"
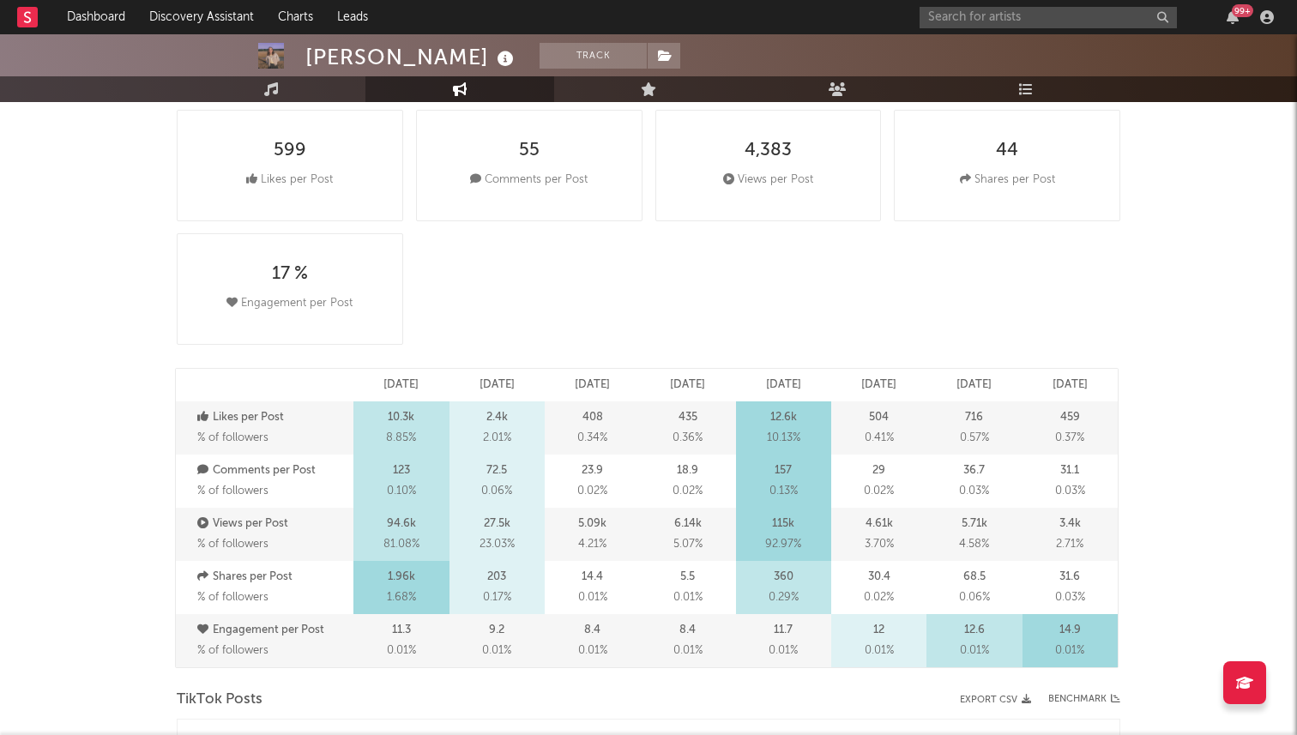
scroll to position [286, 0]
click at [940, 20] on input "text" at bounding box center [1047, 17] width 257 height 21
type input "jd cliffe"
